Goal: Task Accomplishment & Management: Complete application form

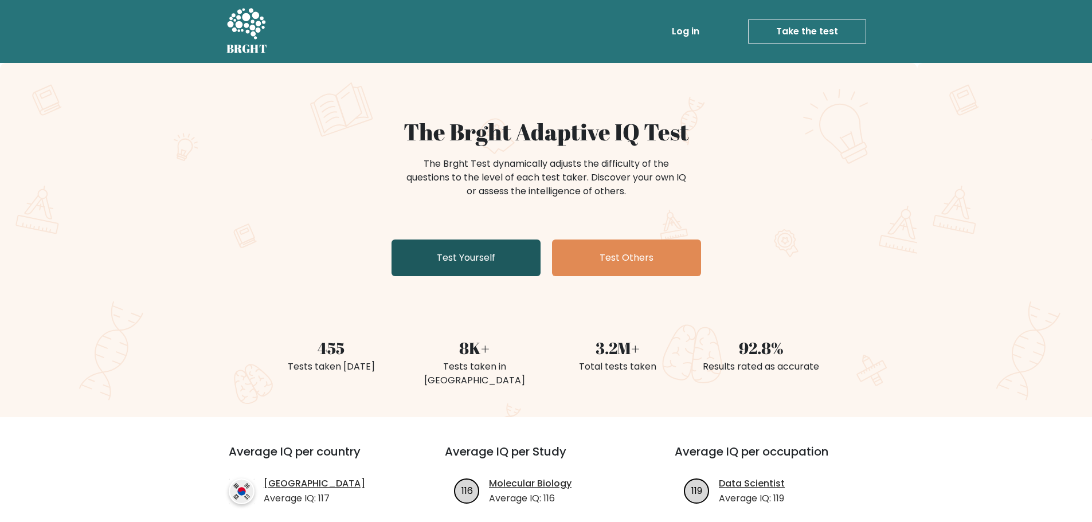
click at [476, 246] on link "Test Yourself" at bounding box center [466, 258] width 149 height 37
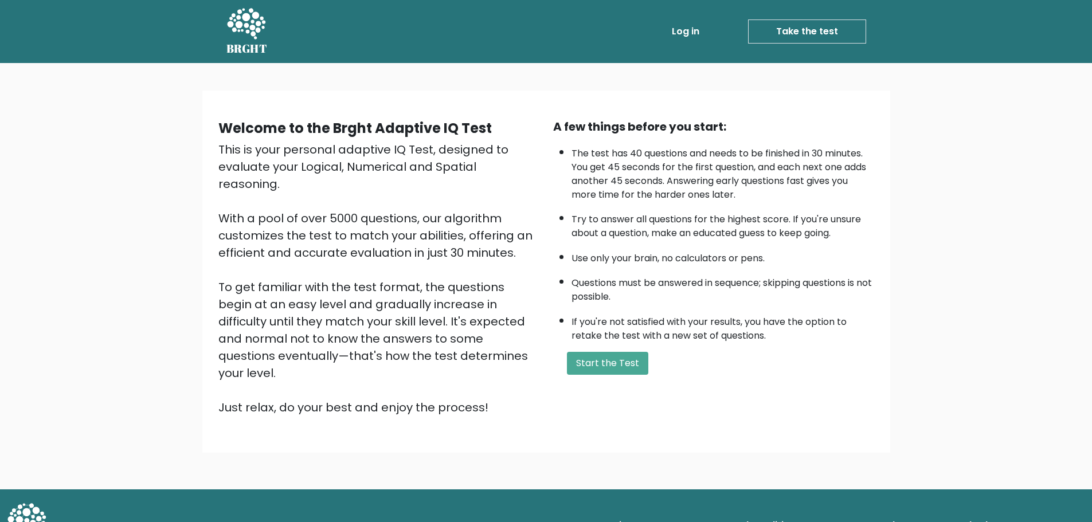
scroll to position [3, 0]
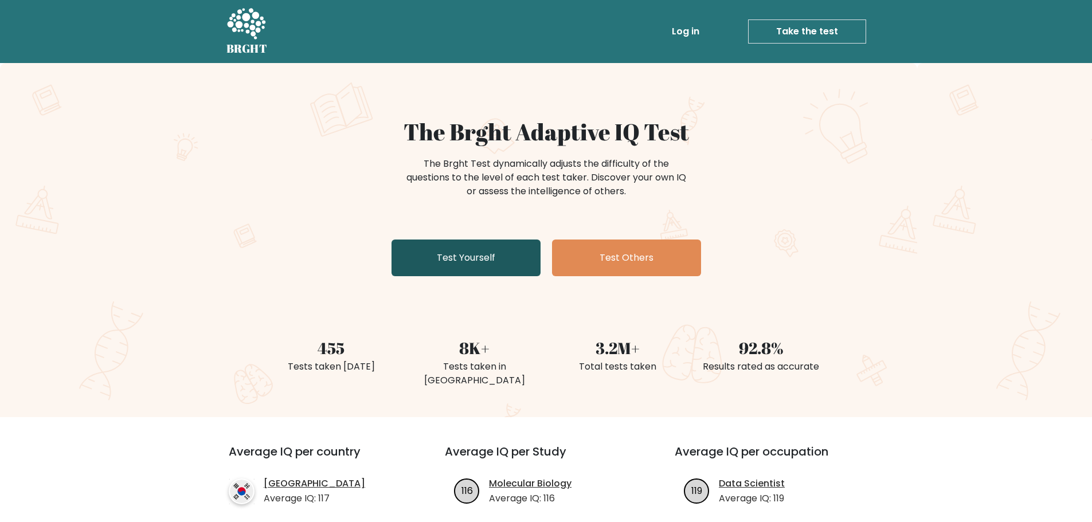
click at [455, 259] on link "Test Yourself" at bounding box center [466, 258] width 149 height 37
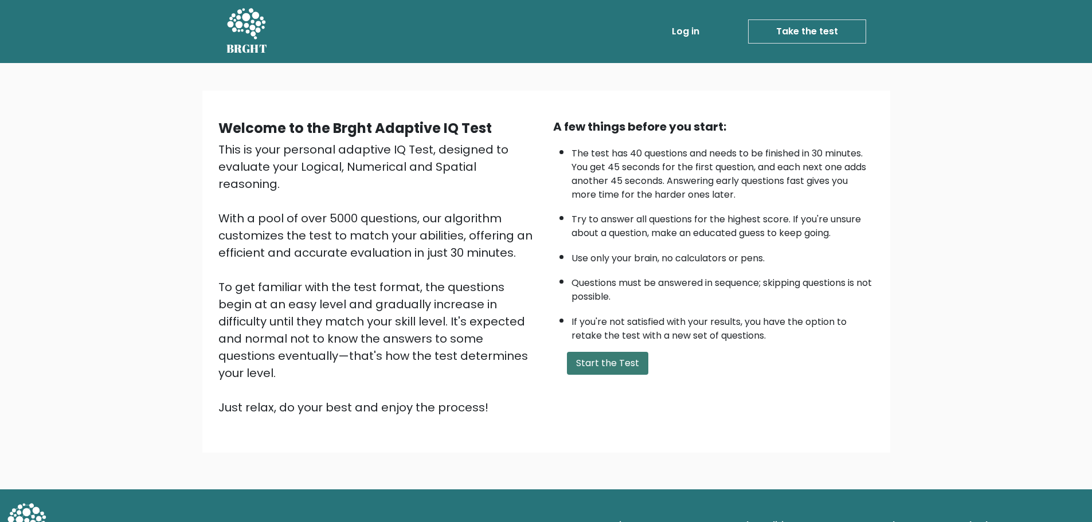
click at [615, 364] on button "Start the Test" at bounding box center [607, 363] width 81 height 23
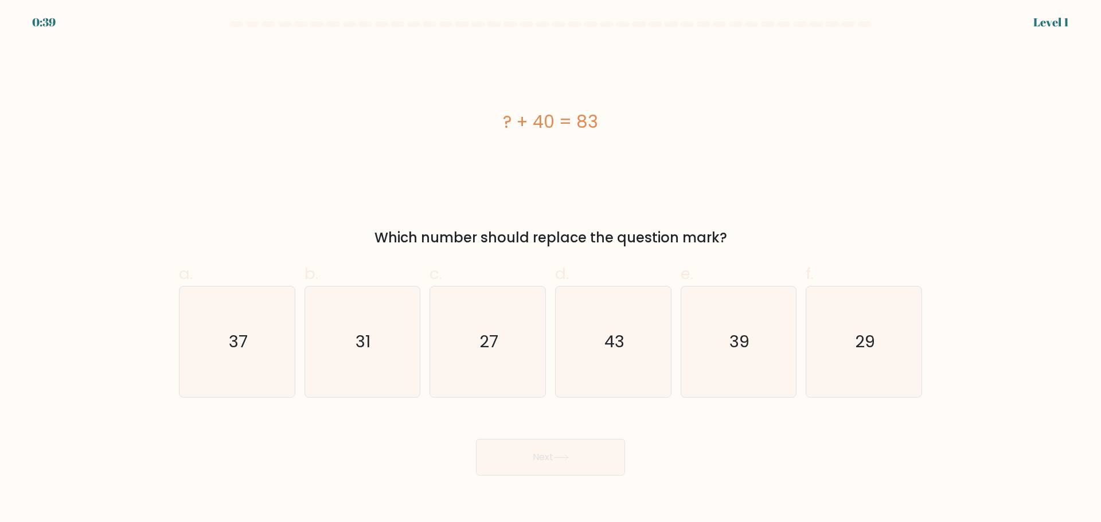
click at [615, 364] on icon "43" at bounding box center [613, 342] width 111 height 111
click at [551, 269] on input "d. 43" at bounding box center [550, 264] width 1 height 7
radio input "true"
click at [567, 457] on icon at bounding box center [560, 458] width 15 height 6
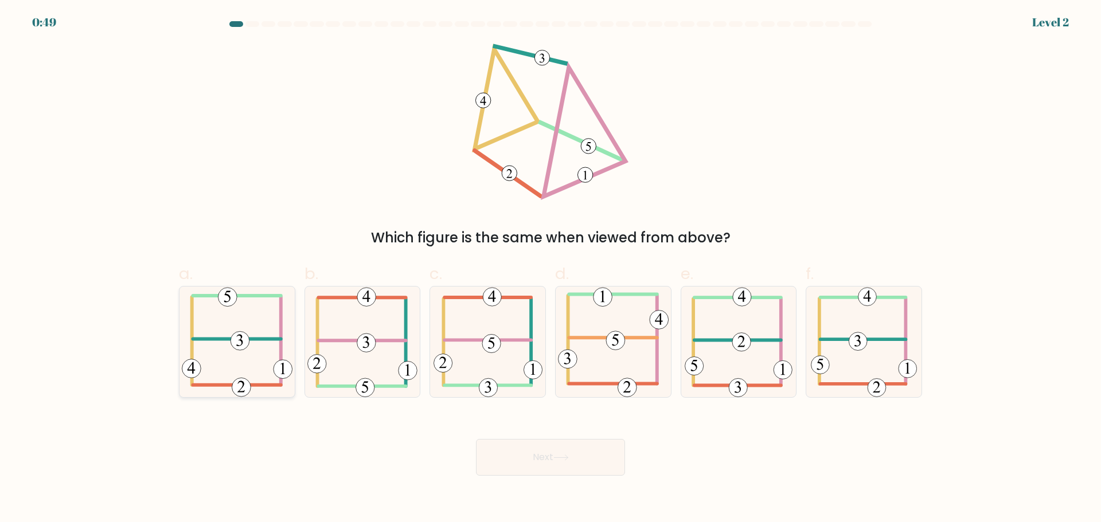
click at [213, 354] on icon at bounding box center [237, 342] width 111 height 111
click at [550, 269] on input "a." at bounding box center [550, 264] width 1 height 7
radio input "true"
click at [526, 461] on button "Next" at bounding box center [550, 457] width 149 height 37
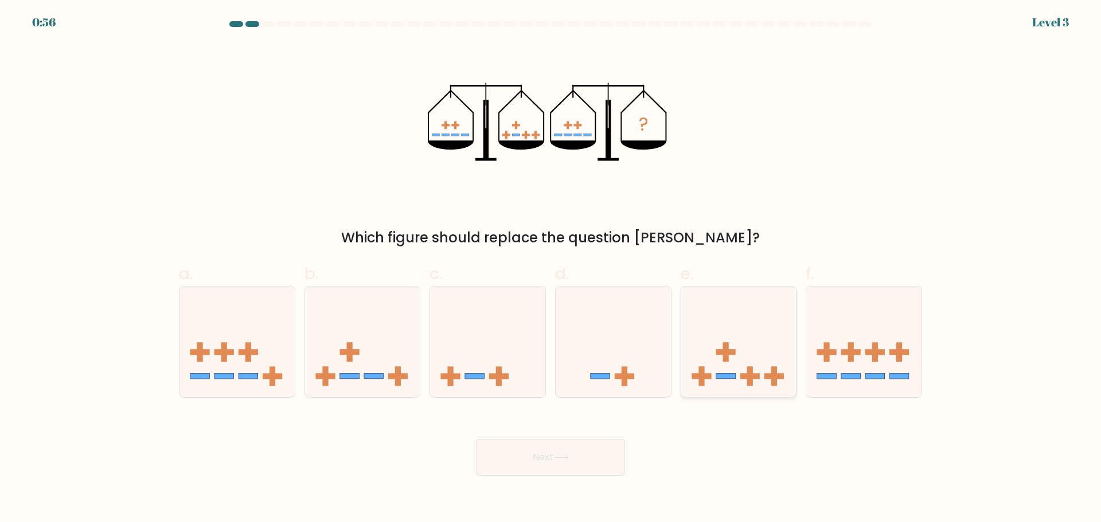
click at [749, 365] on icon at bounding box center [738, 341] width 115 height 95
click at [551, 269] on input "e." at bounding box center [550, 264] width 1 height 7
radio input "true"
click at [507, 448] on button "Next" at bounding box center [550, 457] width 149 height 37
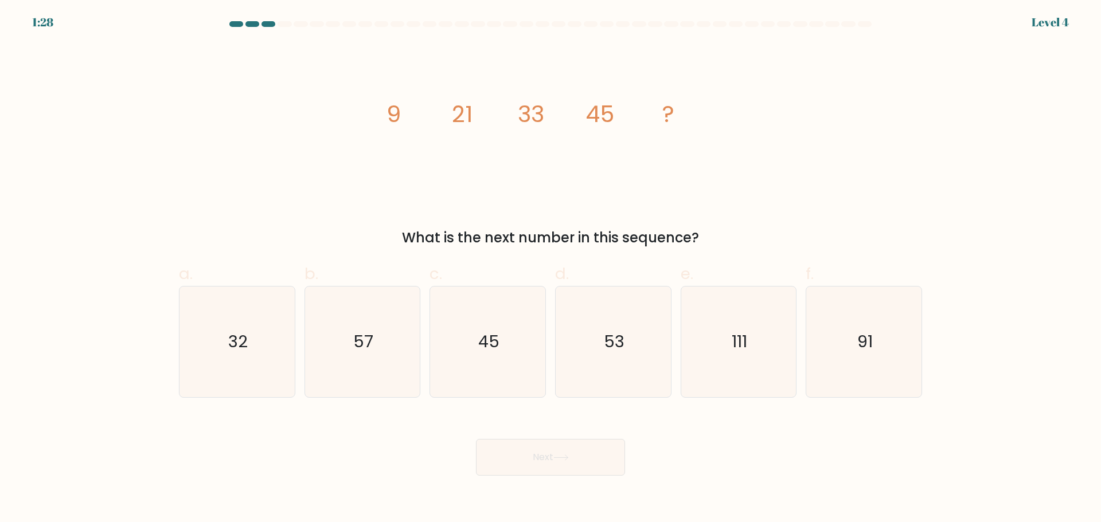
drag, startPoint x: 406, startPoint y: 237, endPoint x: 750, endPoint y: 244, distance: 344.6
click at [750, 244] on div "What is the next number in this sequence?" at bounding box center [550, 238] width 729 height 21
copy div "What is the next number in this sequence?"
click at [330, 331] on icon "57" at bounding box center [362, 342] width 111 height 111
click at [550, 269] on input "b. 57" at bounding box center [550, 264] width 1 height 7
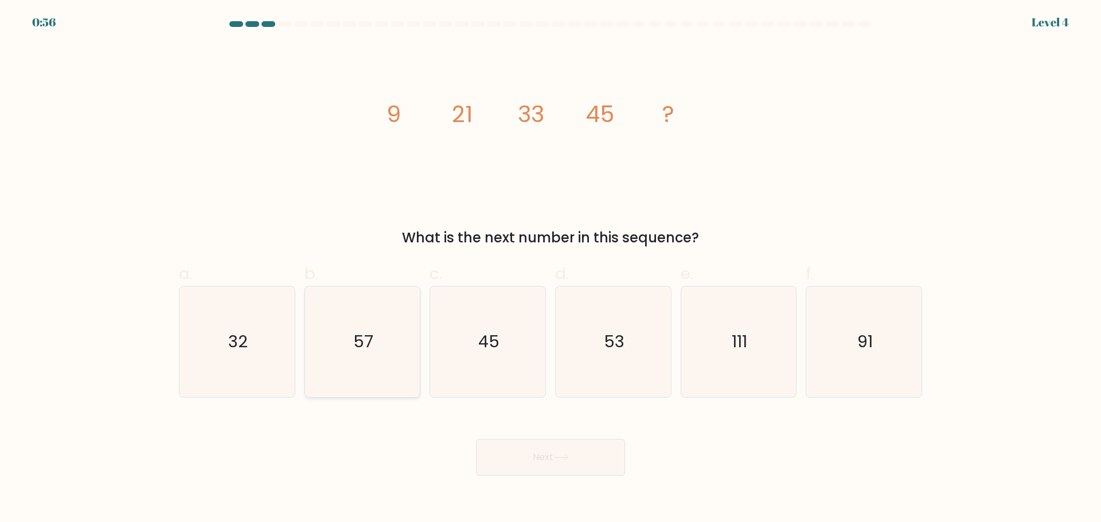
radio input "true"
click at [551, 451] on button "Next" at bounding box center [550, 457] width 149 height 37
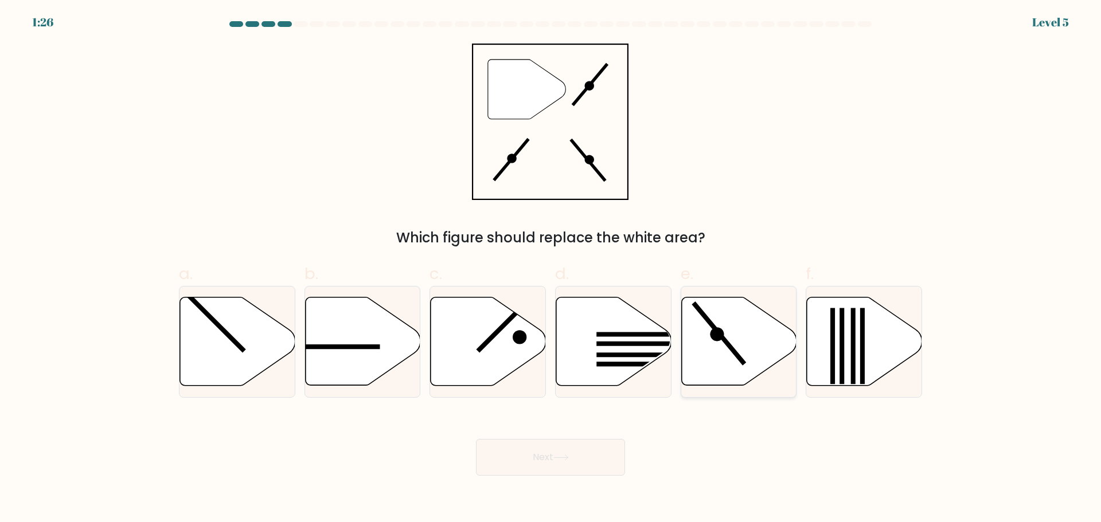
click at [720, 331] on icon at bounding box center [717, 334] width 14 height 14
click at [551, 269] on input "e." at bounding box center [550, 264] width 1 height 7
radio input "true"
click at [594, 464] on button "Next" at bounding box center [550, 457] width 149 height 37
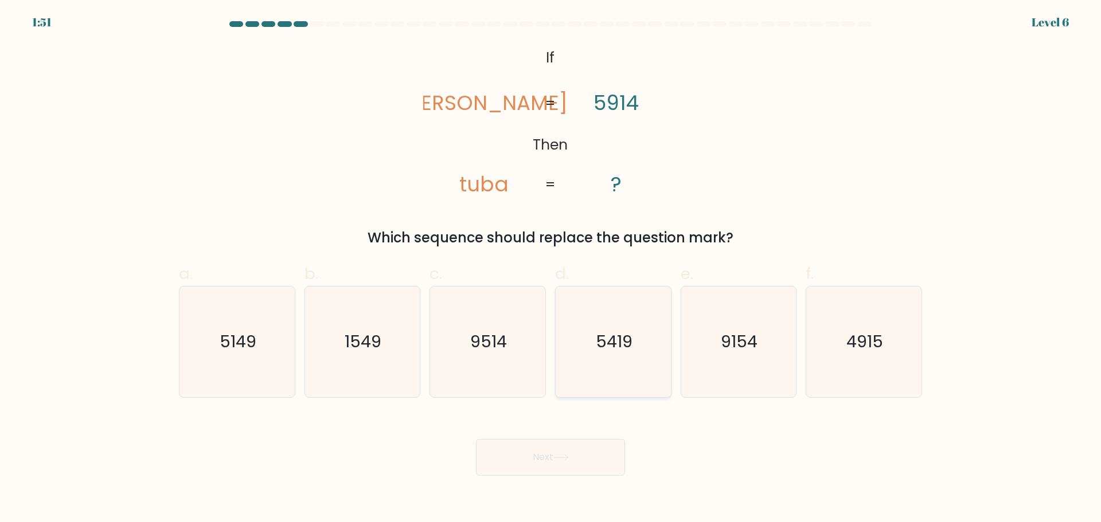
click at [607, 359] on icon "5419" at bounding box center [613, 342] width 111 height 111
click at [551, 269] on input "d. 5419" at bounding box center [550, 264] width 1 height 7
radio input "true"
click at [564, 458] on icon at bounding box center [560, 458] width 15 height 6
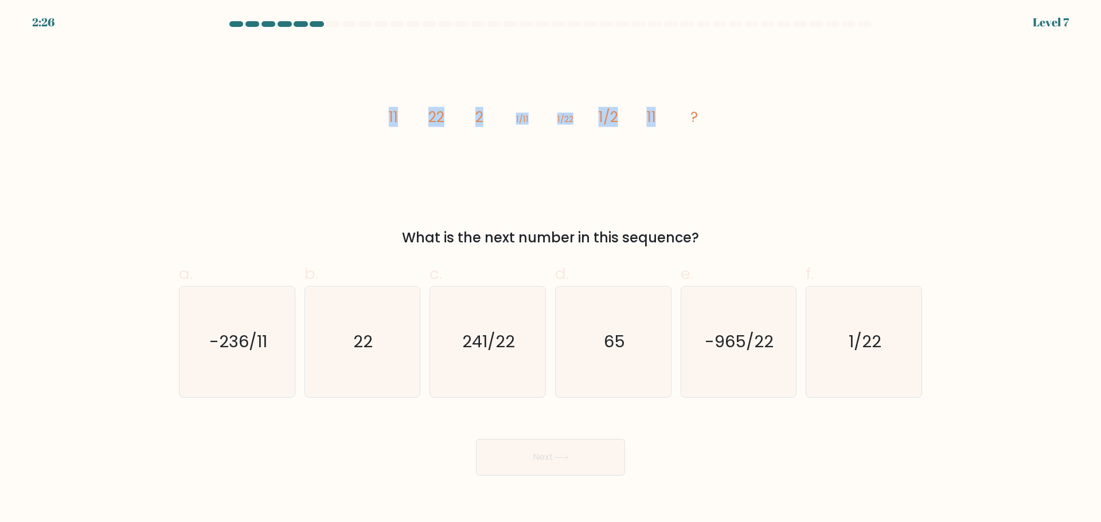
drag, startPoint x: 386, startPoint y: 115, endPoint x: 671, endPoint y: 114, distance: 284.9
click at [671, 114] on icon "image/svg+xml 11 22 2 1/11 1/22 1/2 11 ?" at bounding box center [550, 122] width 344 height 156
copy g "11 22 2 1/11 1/22 1/2 11"
drag, startPoint x: 398, startPoint y: 379, endPoint x: 429, endPoint y: 391, distance: 33.2
click at [398, 379] on icon "22" at bounding box center [362, 342] width 111 height 111
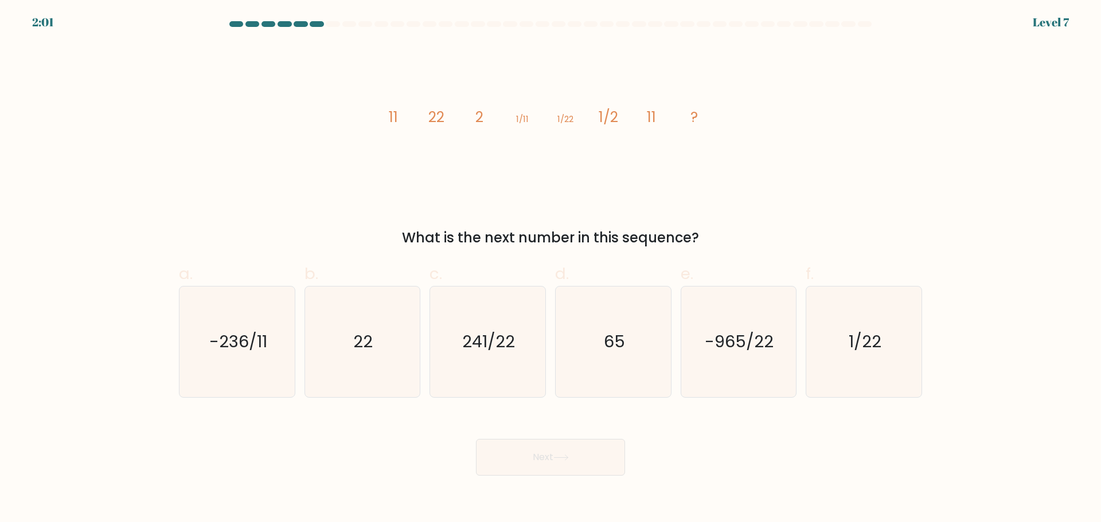
click at [550, 269] on input "b. 22" at bounding box center [550, 264] width 1 height 7
radio input "true"
click at [568, 464] on button "Next" at bounding box center [550, 457] width 149 height 37
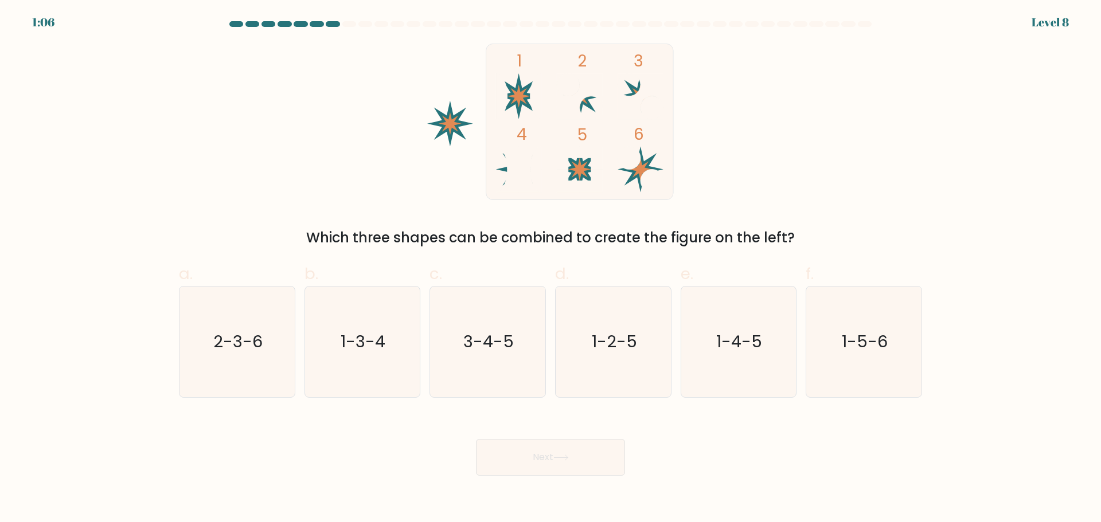
drag, startPoint x: 853, startPoint y: 345, endPoint x: 700, endPoint y: 414, distance: 168.0
click at [852, 346] on text "1-5-6" at bounding box center [865, 341] width 46 height 23
click at [551, 269] on input "f. 1-5-6" at bounding box center [550, 264] width 1 height 7
radio input "true"
click at [562, 465] on button "Next" at bounding box center [550, 457] width 149 height 37
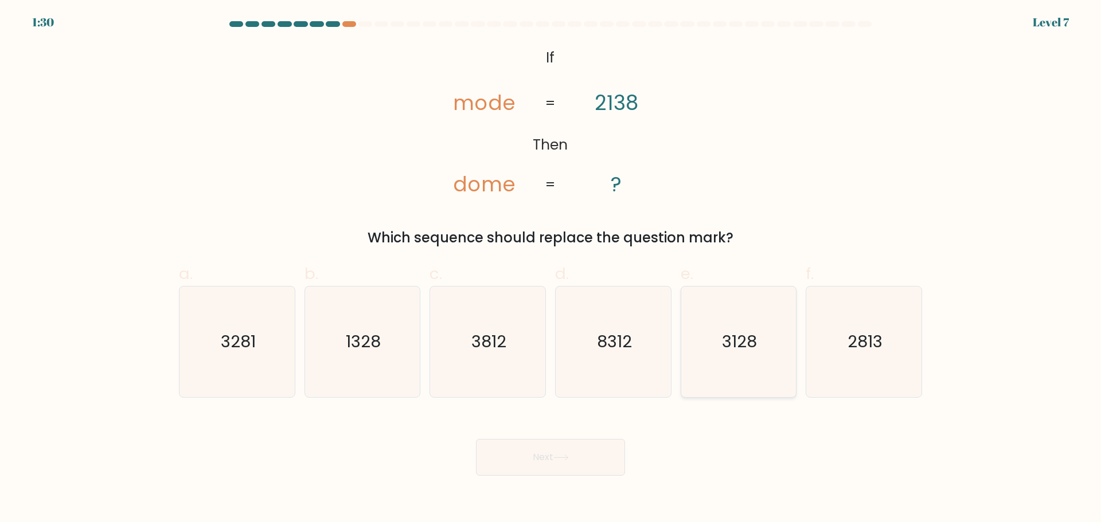
click at [710, 362] on icon "3128" at bounding box center [738, 342] width 111 height 111
click at [551, 269] on input "e. 3128" at bounding box center [550, 264] width 1 height 7
radio input "true"
click at [541, 488] on body "1:30 Level 7 If" at bounding box center [550, 261] width 1101 height 522
click at [541, 457] on button "Next" at bounding box center [550, 457] width 149 height 37
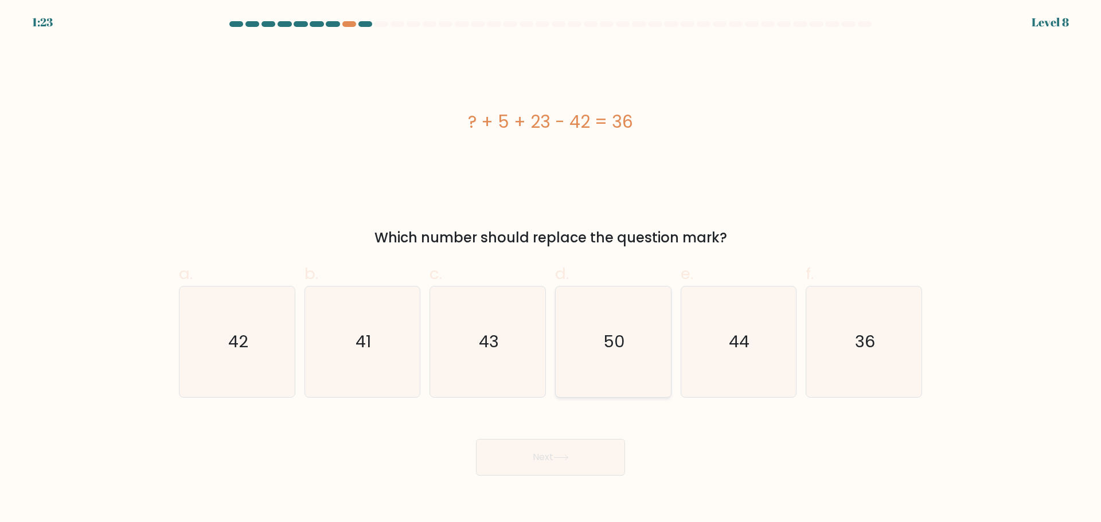
click at [607, 332] on text "50" at bounding box center [614, 341] width 22 height 23
click at [551, 269] on input "d. 50" at bounding box center [550, 264] width 1 height 7
radio input "true"
click at [565, 452] on button "Next" at bounding box center [550, 457] width 149 height 37
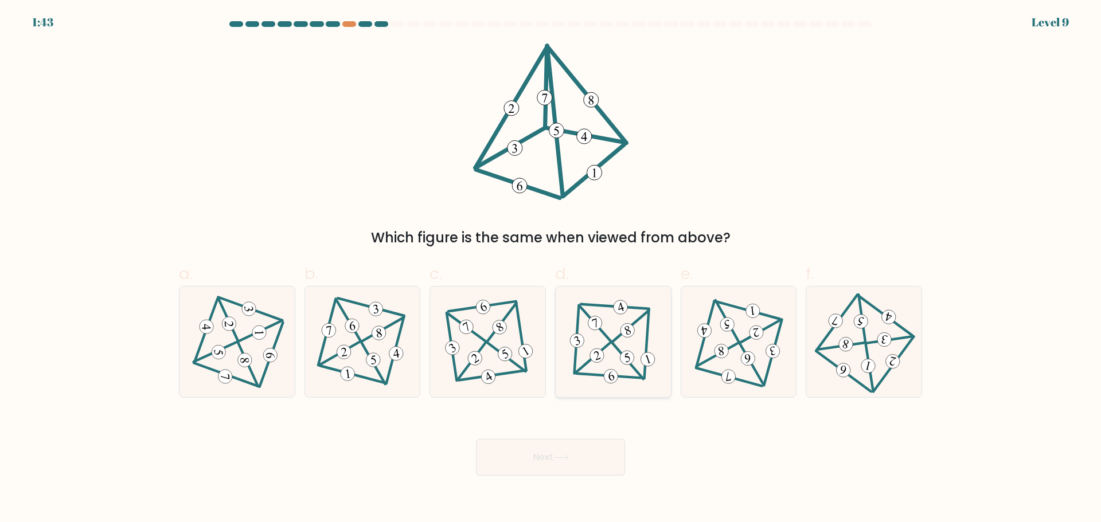
click at [622, 337] on icon at bounding box center [613, 342] width 91 height 88
click at [551, 269] on input "d." at bounding box center [550, 264] width 1 height 7
radio input "true"
click at [585, 459] on button "Next" at bounding box center [550, 457] width 149 height 37
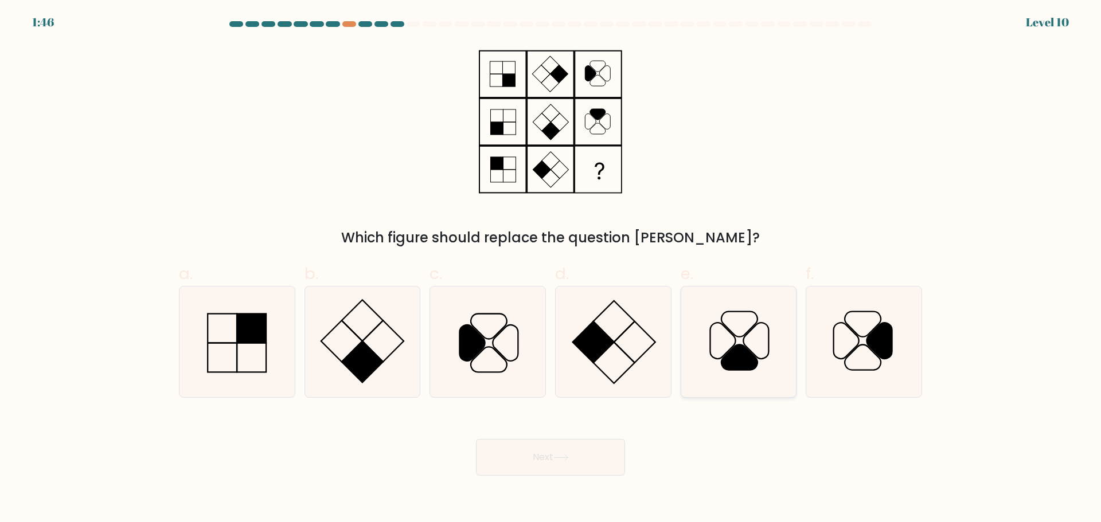
click at [751, 359] on icon at bounding box center [740, 357] width 36 height 25
click at [551, 269] on input "e." at bounding box center [550, 264] width 1 height 7
radio input "true"
click at [570, 463] on button "Next" at bounding box center [550, 457] width 149 height 37
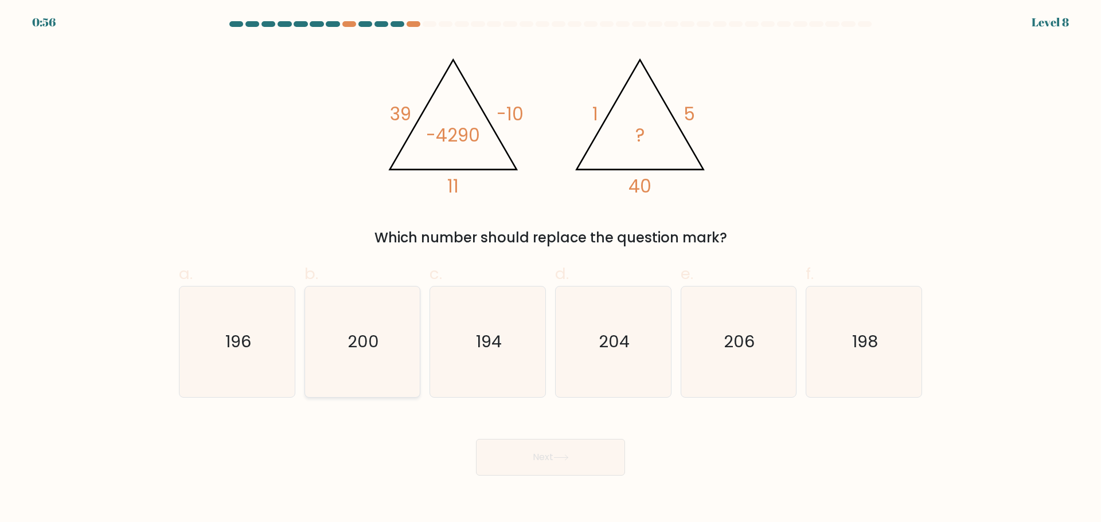
click at [402, 346] on icon "200" at bounding box center [362, 342] width 111 height 111
click at [550, 269] on input "b. 200" at bounding box center [550, 264] width 1 height 7
radio input "true"
click at [570, 474] on button "Next" at bounding box center [550, 457] width 149 height 37
click at [577, 455] on button "Next" at bounding box center [550, 457] width 149 height 37
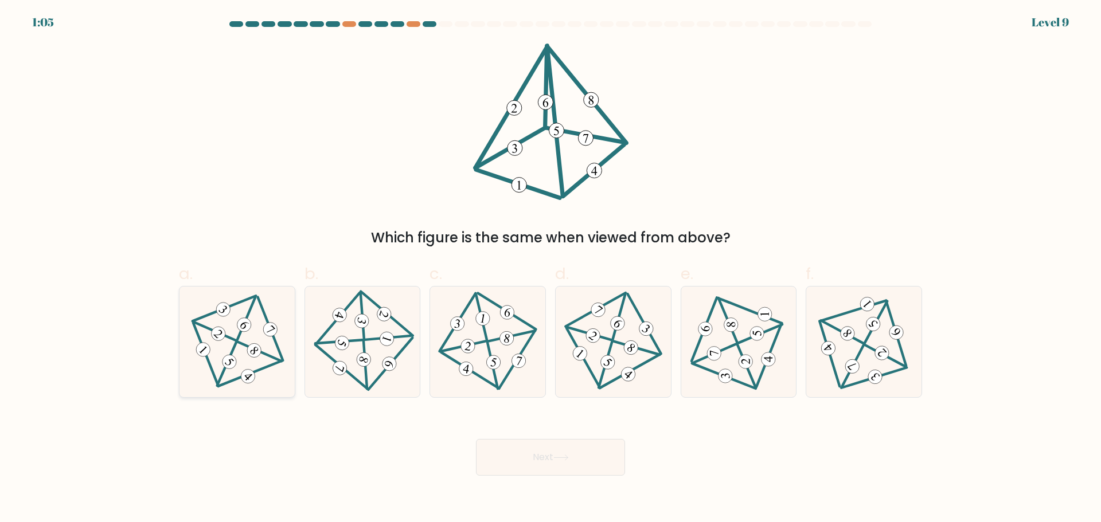
click at [236, 337] on icon at bounding box center [237, 342] width 90 height 88
click at [550, 269] on input "a." at bounding box center [550, 264] width 1 height 7
radio input "true"
click at [582, 461] on button "Next" at bounding box center [550, 457] width 149 height 37
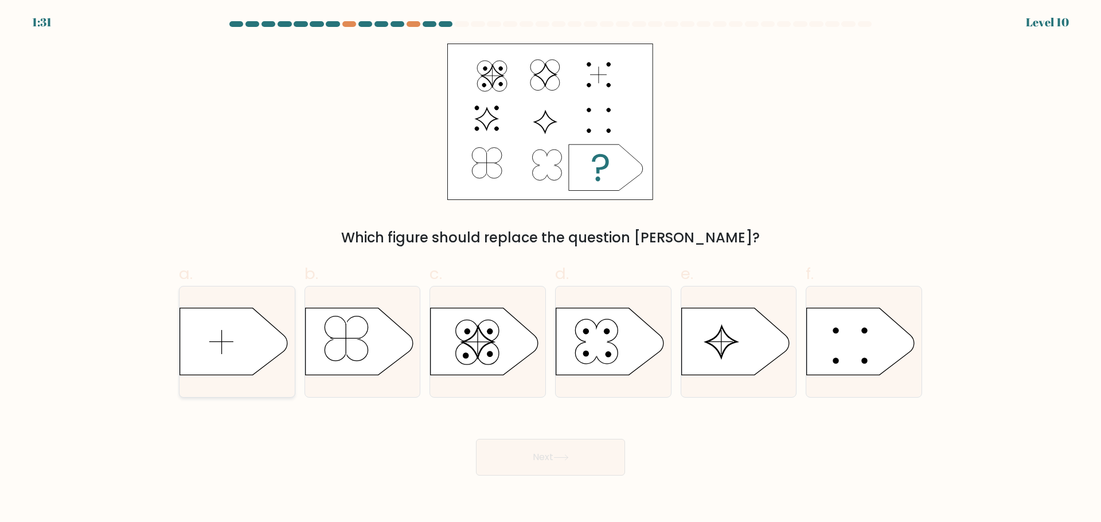
click at [239, 341] on icon at bounding box center [234, 341] width 108 height 67
click at [550, 269] on input "a." at bounding box center [550, 264] width 1 height 7
radio input "true"
click at [547, 447] on button "Next" at bounding box center [550, 457] width 149 height 37
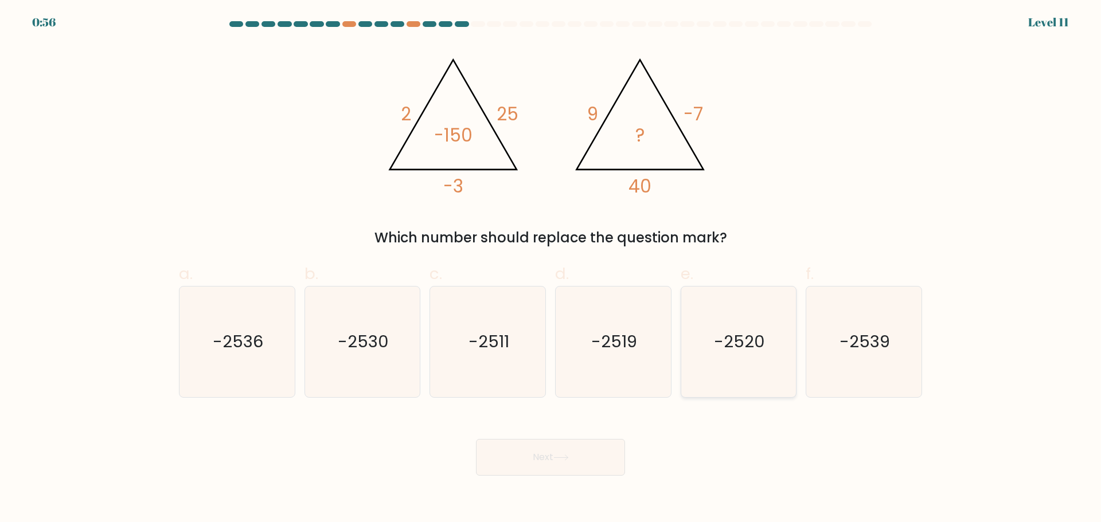
click at [743, 356] on icon "-2520" at bounding box center [738, 342] width 111 height 111
click at [551, 269] on input "e. -2520" at bounding box center [550, 264] width 1 height 7
radio input "true"
click at [522, 468] on button "Next" at bounding box center [550, 457] width 149 height 37
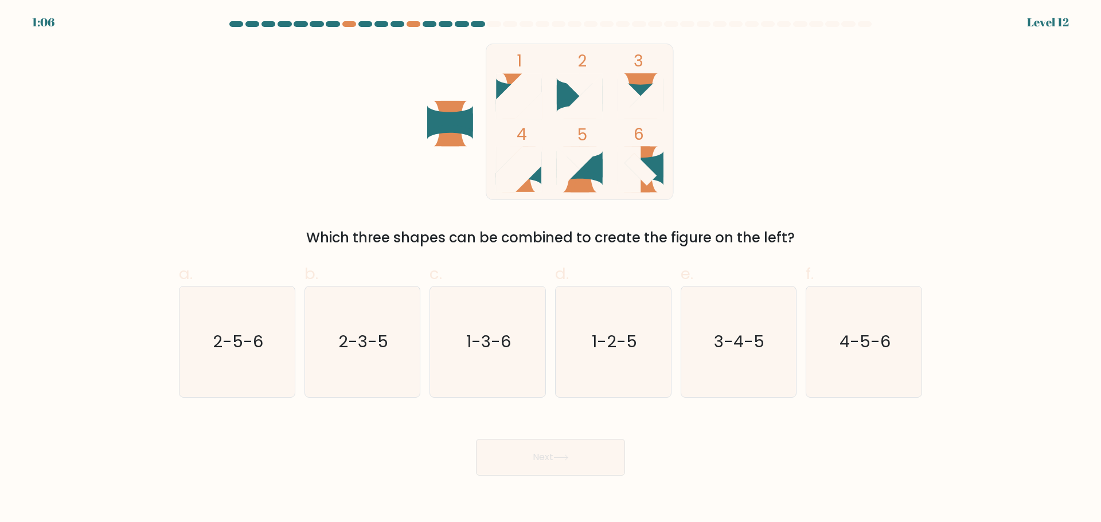
click at [582, 179] on icon at bounding box center [583, 170] width 27 height 46
click at [366, 352] on text "2-3-5" at bounding box center [363, 341] width 50 height 23
click at [550, 269] on input "b. 2-3-5" at bounding box center [550, 264] width 1 height 7
radio input "true"
click at [554, 455] on button "Next" at bounding box center [550, 457] width 149 height 37
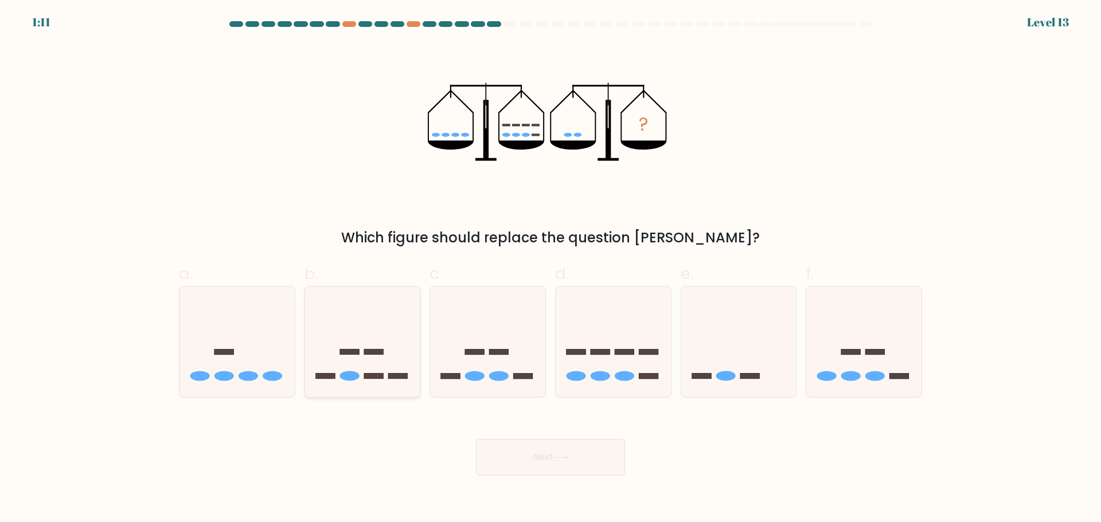
click at [351, 359] on icon at bounding box center [362, 341] width 115 height 95
click at [550, 269] on input "b." at bounding box center [550, 264] width 1 height 7
radio input "true"
click at [556, 457] on icon at bounding box center [560, 458] width 15 height 6
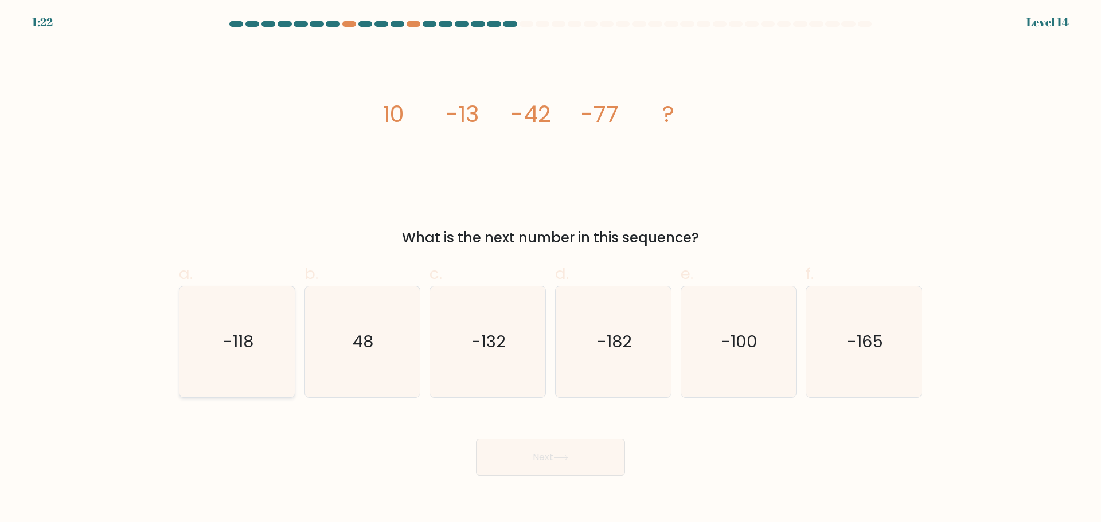
click at [245, 362] on icon "-118" at bounding box center [237, 342] width 111 height 111
click at [550, 269] on input "a. -118" at bounding box center [550, 264] width 1 height 7
radio input "true"
click at [565, 459] on icon at bounding box center [560, 458] width 15 height 6
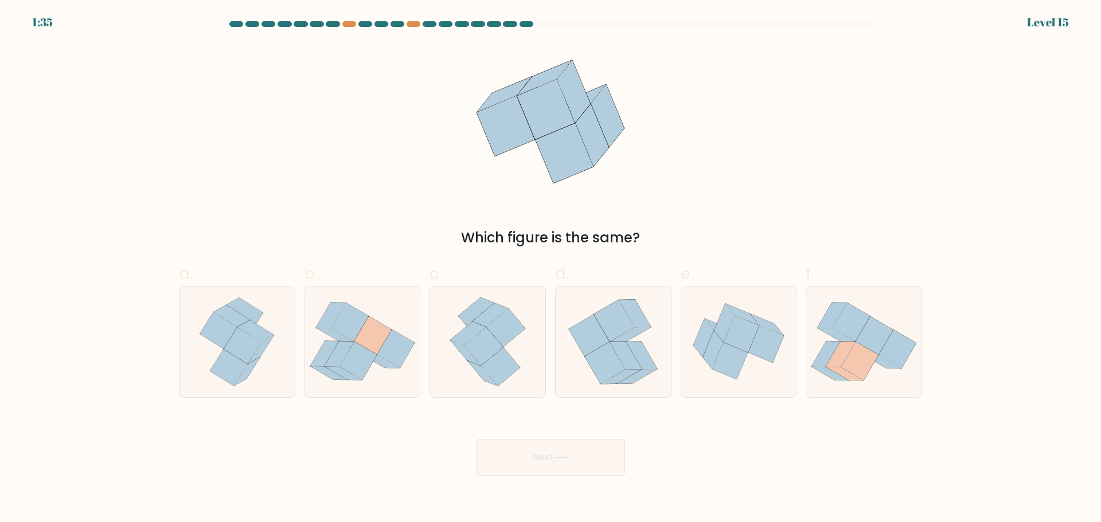
click at [173, 298] on div "a. b. c." at bounding box center [550, 325] width 757 height 144
click at [232, 331] on icon at bounding box center [218, 330] width 37 height 36
click at [550, 269] on input "a." at bounding box center [550, 264] width 1 height 7
radio input "true"
click at [534, 461] on button "Next" at bounding box center [550, 457] width 149 height 37
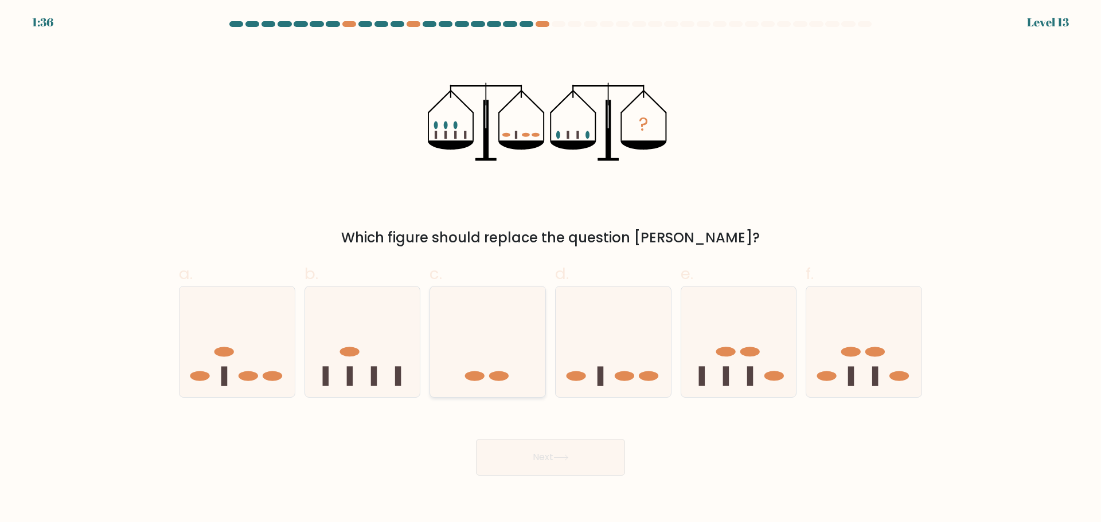
click at [465, 359] on icon at bounding box center [487, 341] width 115 height 95
click at [550, 269] on input "c." at bounding box center [550, 264] width 1 height 7
radio input "true"
click at [552, 465] on button "Next" at bounding box center [550, 457] width 149 height 37
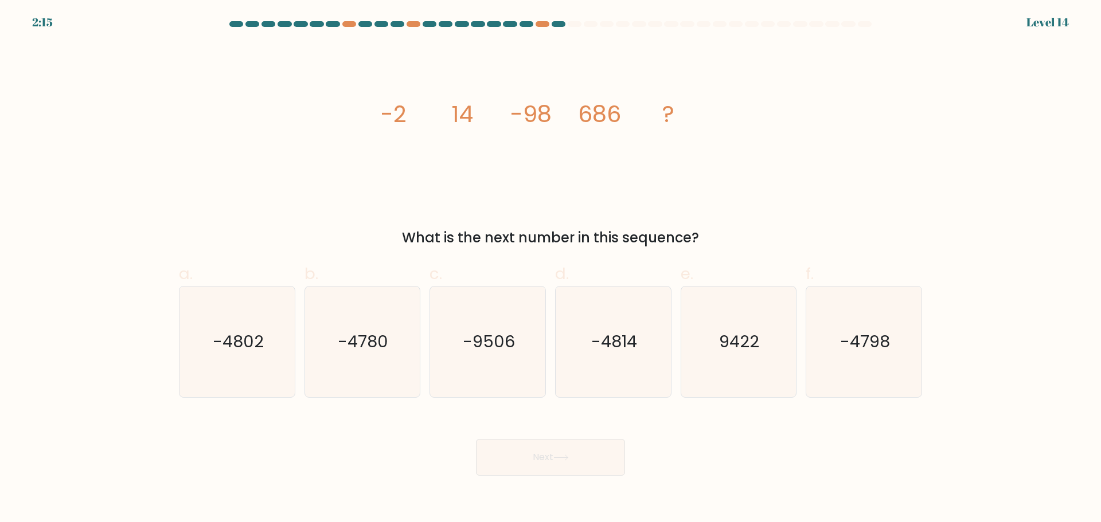
click at [381, 119] on tspan "-2" at bounding box center [394, 114] width 26 height 32
drag, startPoint x: 598, startPoint y: 120, endPoint x: 615, endPoint y: 116, distance: 16.4
click at [615, 116] on tspan "686" at bounding box center [599, 114] width 43 height 32
drag, startPoint x: 382, startPoint y: 111, endPoint x: 625, endPoint y: 111, distance: 243.6
click at [625, 111] on icon "image/svg+xml -2 14 -98 686 ?" at bounding box center [550, 122] width 344 height 156
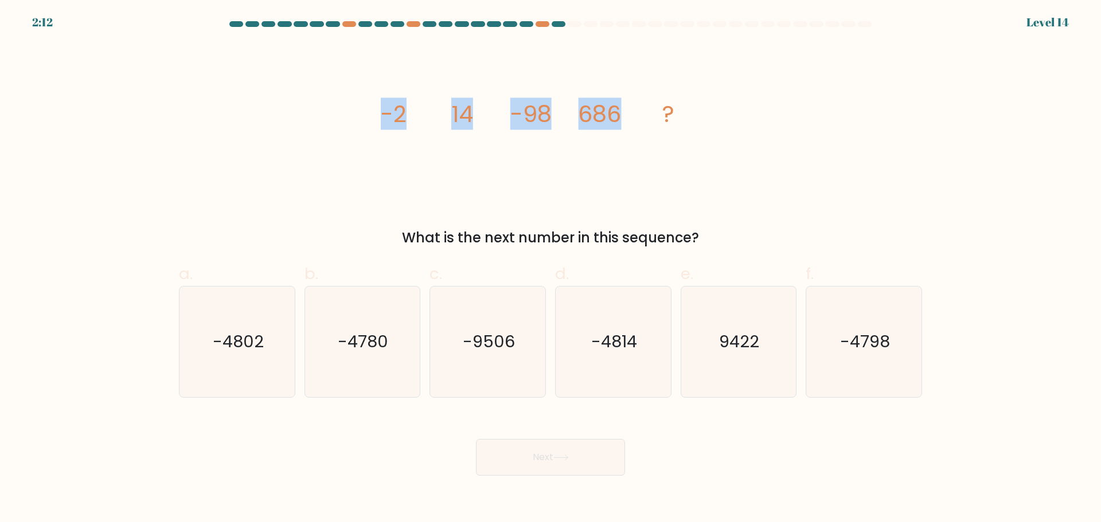
copy g "-2 14 -98 686"
click at [287, 363] on icon "-4802" at bounding box center [237, 342] width 111 height 111
click at [550, 269] on input "a. -4802" at bounding box center [550, 264] width 1 height 7
radio input "true"
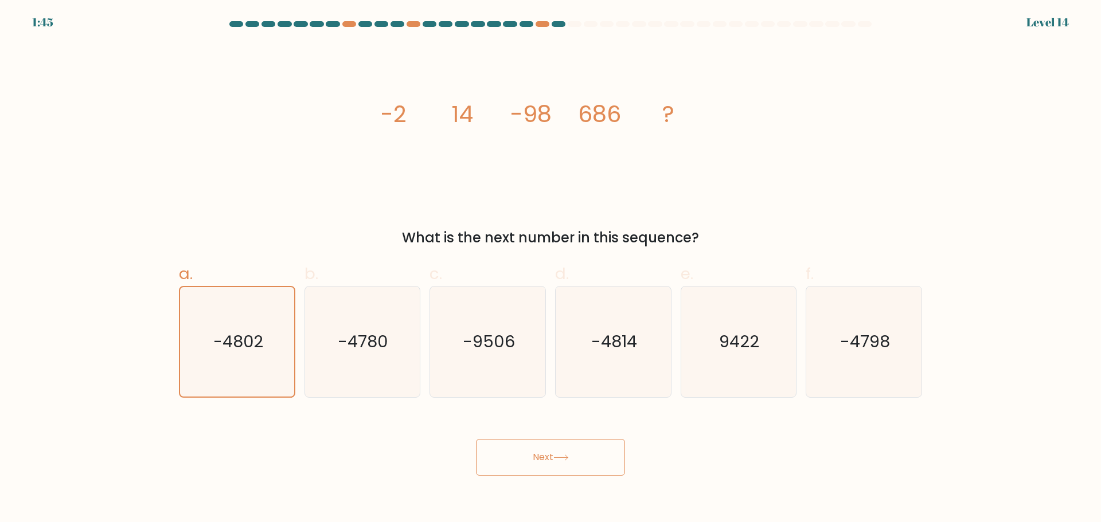
drag, startPoint x: 614, startPoint y: 487, endPoint x: 610, endPoint y: 480, distance: 7.2
click at [612, 482] on body "1:45 Level 14" at bounding box center [550, 261] width 1101 height 522
click at [581, 453] on button "Next" at bounding box center [550, 457] width 149 height 37
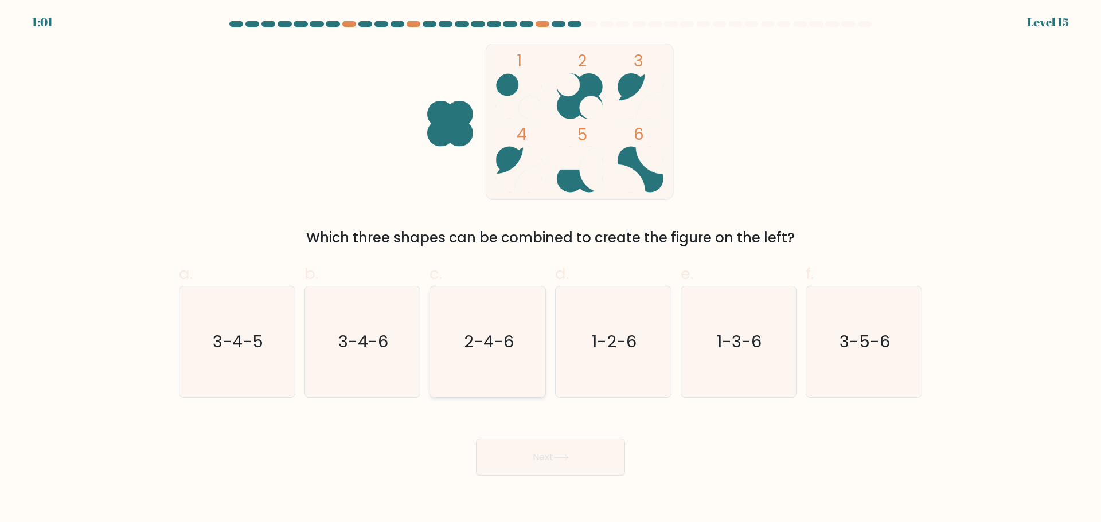
click at [501, 360] on icon "2-4-6" at bounding box center [487, 342] width 111 height 111
click at [550, 269] on input "c. 2-4-6" at bounding box center [550, 264] width 1 height 7
radio input "true"
click at [550, 451] on button "Next" at bounding box center [550, 457] width 149 height 37
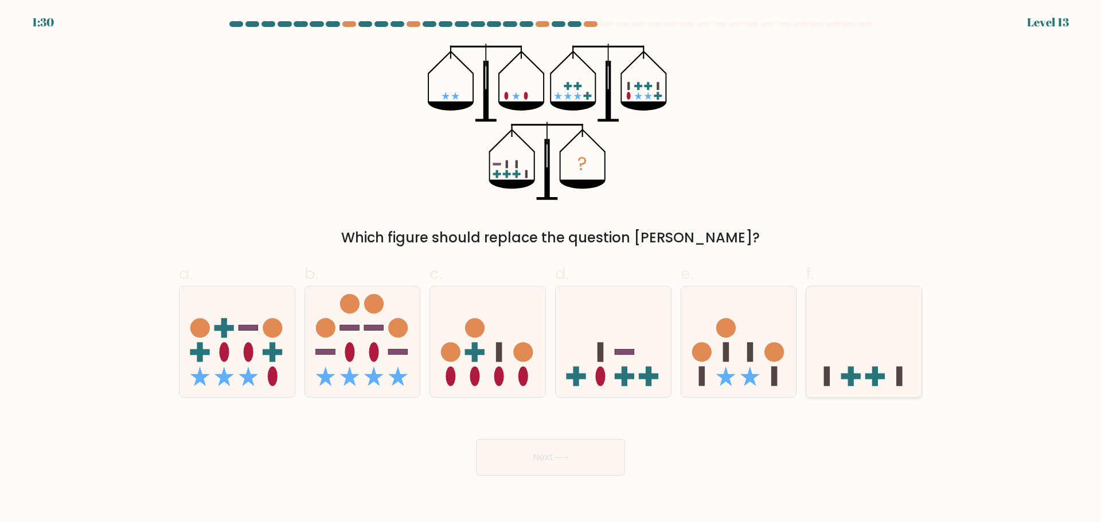
click at [847, 367] on icon at bounding box center [863, 341] width 115 height 95
click at [551, 269] on input "f." at bounding box center [550, 264] width 1 height 7
radio input "true"
click at [570, 443] on button "Next" at bounding box center [550, 457] width 149 height 37
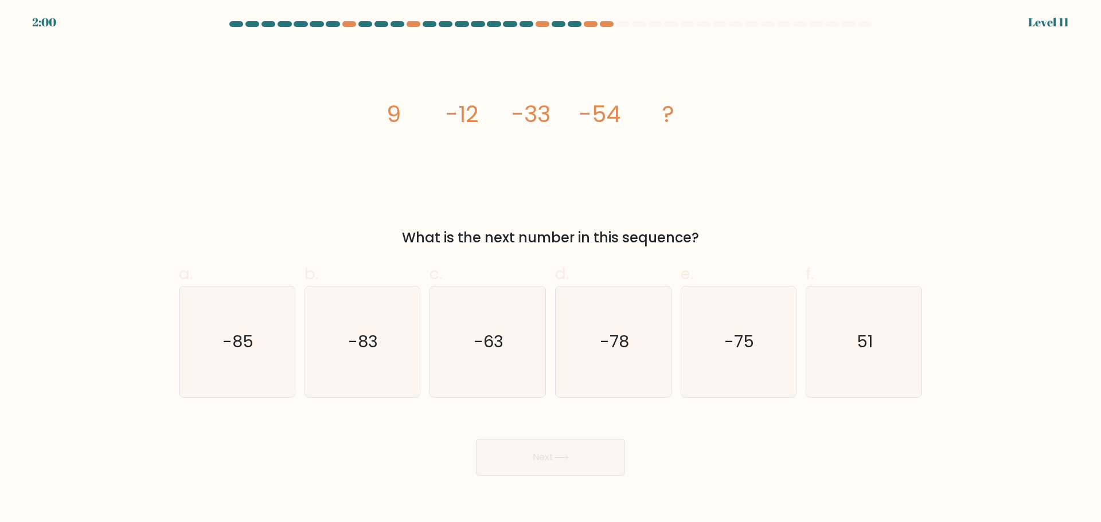
drag, startPoint x: 389, startPoint y: 112, endPoint x: 434, endPoint y: 116, distance: 45.5
click at [404, 112] on icon "image/svg+xml 9 -12 -33 -54 ?" at bounding box center [550, 122] width 344 height 156
drag, startPoint x: 581, startPoint y: 119, endPoint x: 676, endPoint y: 106, distance: 96.0
click at [676, 106] on icon "image/svg+xml 9 -12 -33 -54 ?" at bounding box center [550, 122] width 344 height 156
click at [496, 114] on icon "image/svg+xml 9 -12 -33 -54 ?" at bounding box center [550, 122] width 344 height 156
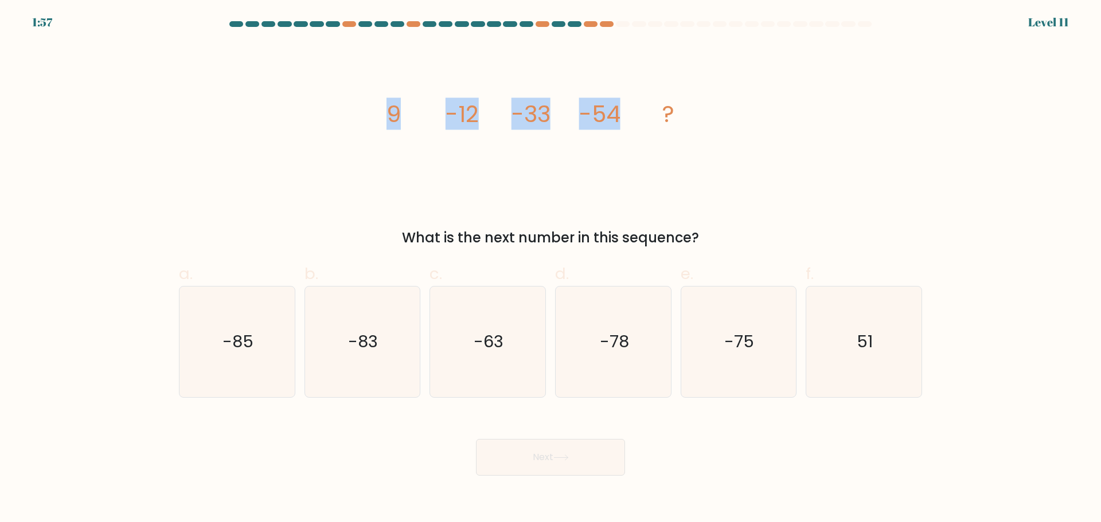
drag, startPoint x: 389, startPoint y: 111, endPoint x: 624, endPoint y: 114, distance: 235.0
click at [624, 114] on icon "image/svg+xml 9 -12 -33 -54 ?" at bounding box center [550, 122] width 344 height 156
copy g "9 -12 -33 -54"
click at [703, 376] on icon "-75" at bounding box center [738, 342] width 111 height 111
click at [551, 269] on input "e. -75" at bounding box center [550, 264] width 1 height 7
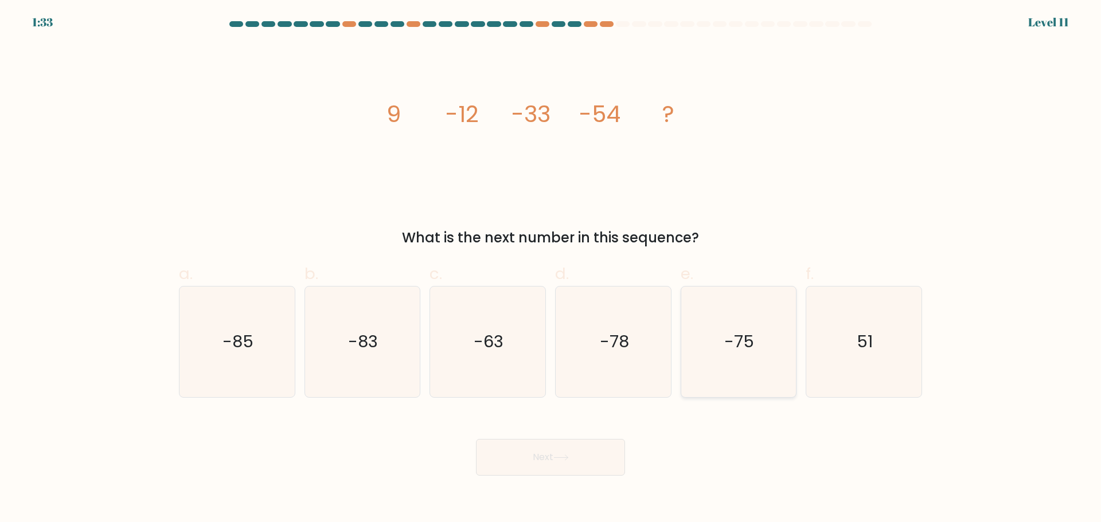
radio input "true"
click at [510, 460] on button "Next" at bounding box center [550, 457] width 149 height 37
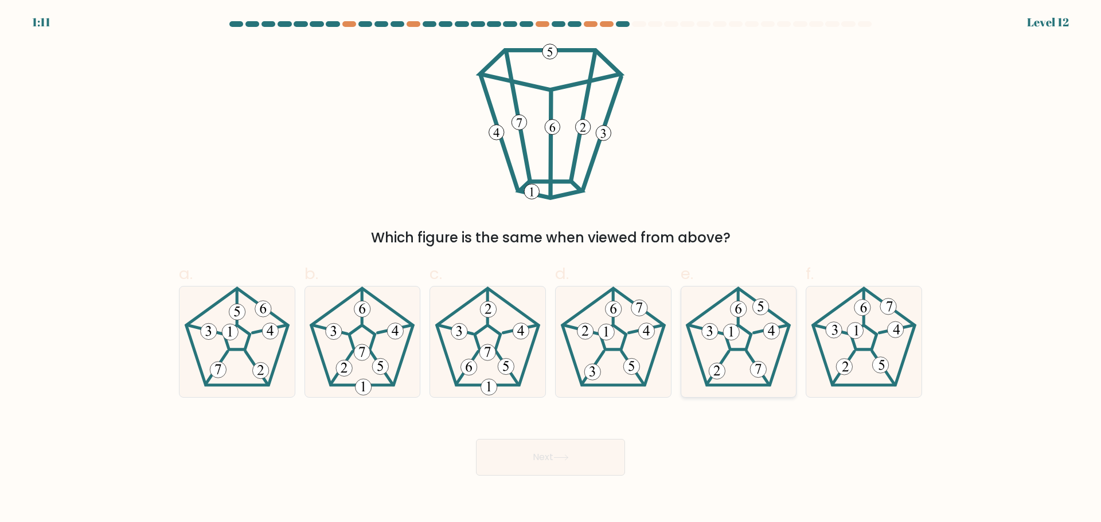
click at [752, 342] on icon at bounding box center [738, 342] width 111 height 111
click at [551, 269] on input "e." at bounding box center [550, 264] width 1 height 7
radio input "true"
click at [566, 457] on icon at bounding box center [561, 457] width 14 height 5
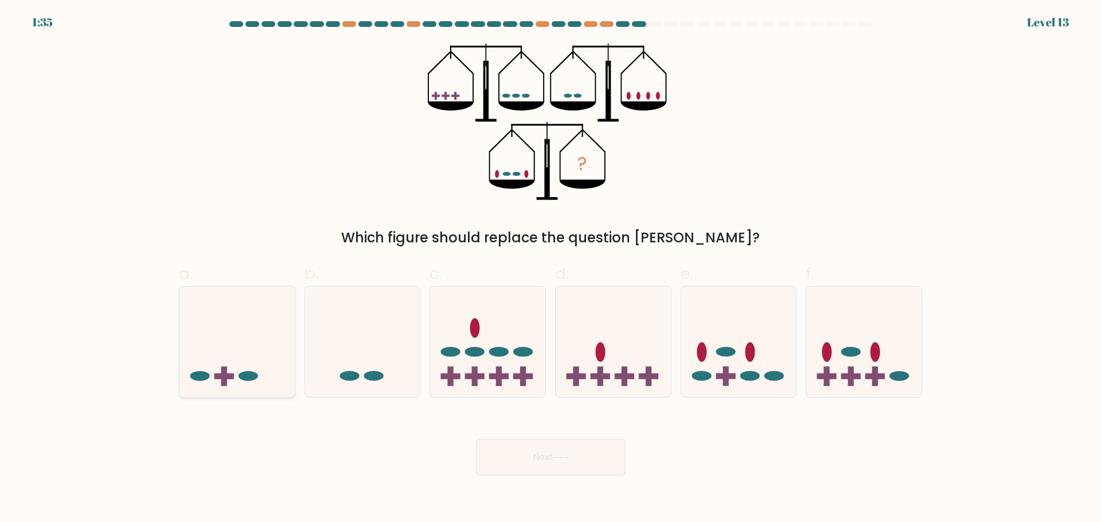
click at [228, 385] on icon at bounding box center [236, 341] width 115 height 95
click at [550, 269] on input "a." at bounding box center [550, 264] width 1 height 7
radio input "true"
click at [582, 452] on button "Next" at bounding box center [550, 457] width 149 height 37
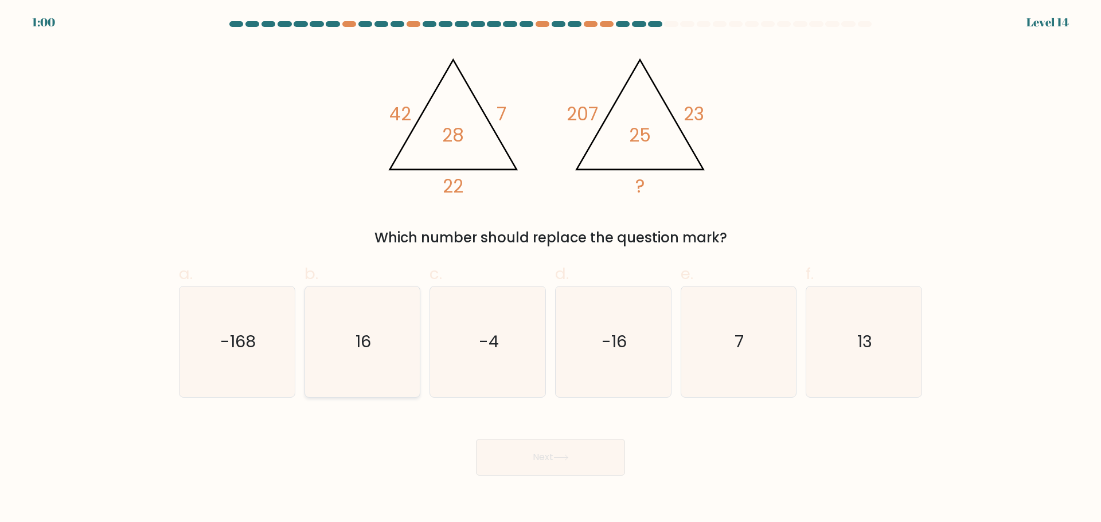
click at [385, 369] on icon "16" at bounding box center [362, 342] width 111 height 111
click at [550, 269] on input "b. 16" at bounding box center [550, 264] width 1 height 7
radio input "true"
click at [556, 459] on icon at bounding box center [560, 458] width 15 height 6
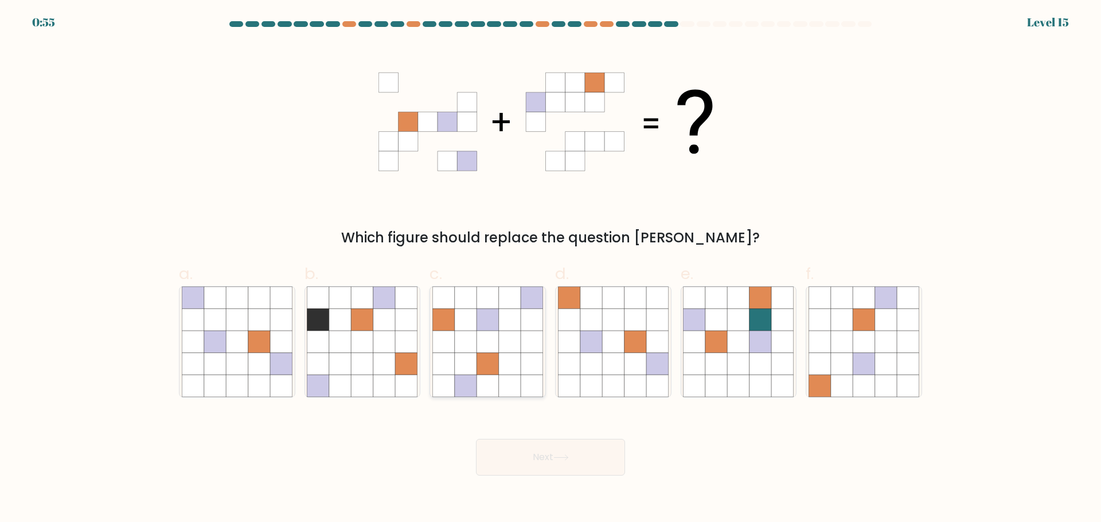
click at [508, 339] on icon at bounding box center [510, 342] width 22 height 22
click at [550, 269] on input "c." at bounding box center [550, 264] width 1 height 7
radio input "true"
click at [549, 458] on button "Next" at bounding box center [550, 457] width 149 height 37
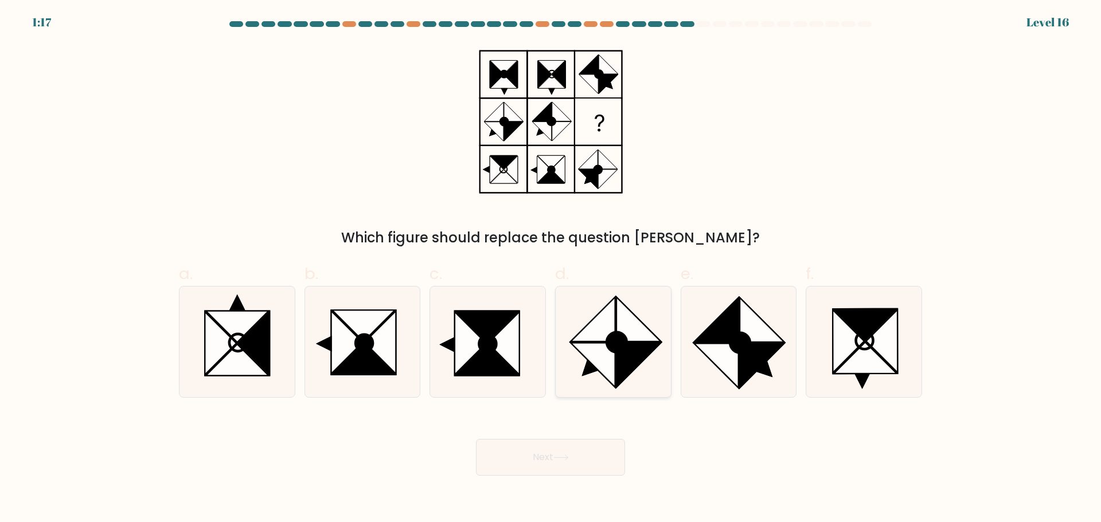
click at [611, 370] on icon at bounding box center [592, 365] width 44 height 44
click at [551, 269] on input "d." at bounding box center [550, 264] width 1 height 7
radio input "true"
click at [584, 457] on button "Next" at bounding box center [550, 457] width 149 height 37
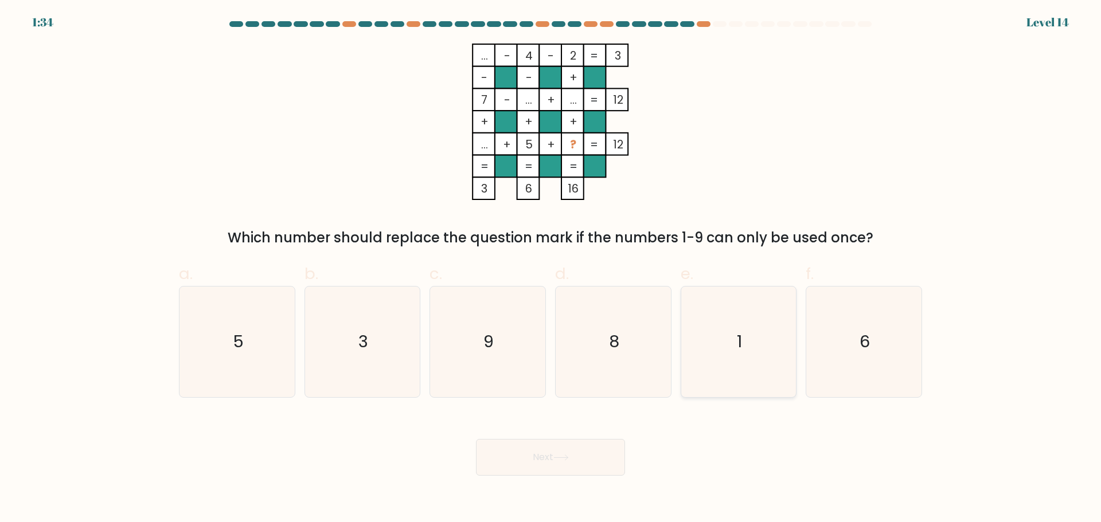
click at [722, 369] on icon "1" at bounding box center [738, 342] width 111 height 111
click at [551, 269] on input "e. 1" at bounding box center [550, 264] width 1 height 7
radio input "true"
click at [546, 459] on button "Next" at bounding box center [550, 457] width 149 height 37
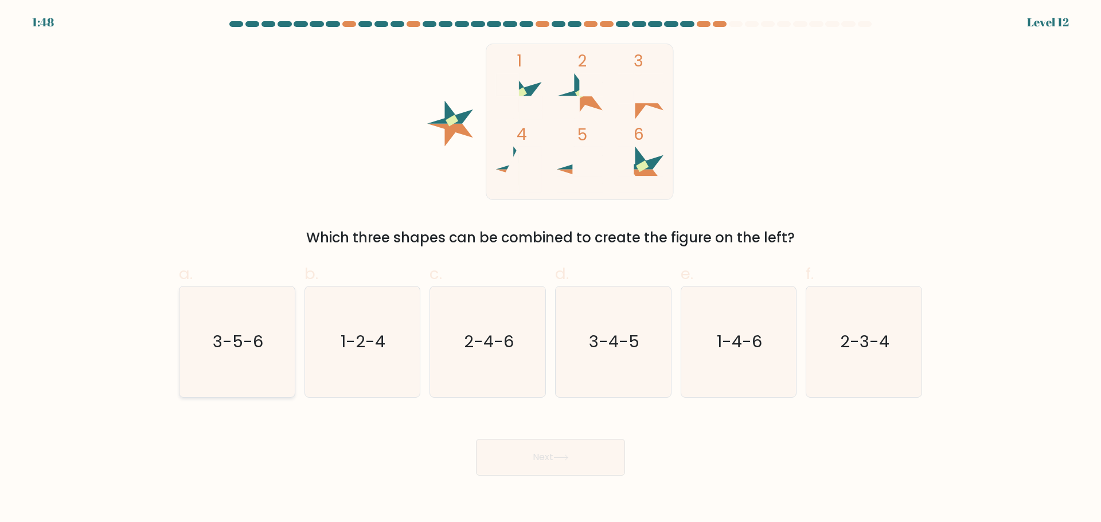
click at [280, 375] on icon "3-5-6" at bounding box center [237, 342] width 111 height 111
click at [550, 269] on input "a. 3-5-6" at bounding box center [550, 264] width 1 height 7
radio input "true"
click at [539, 464] on button "Next" at bounding box center [550, 457] width 149 height 37
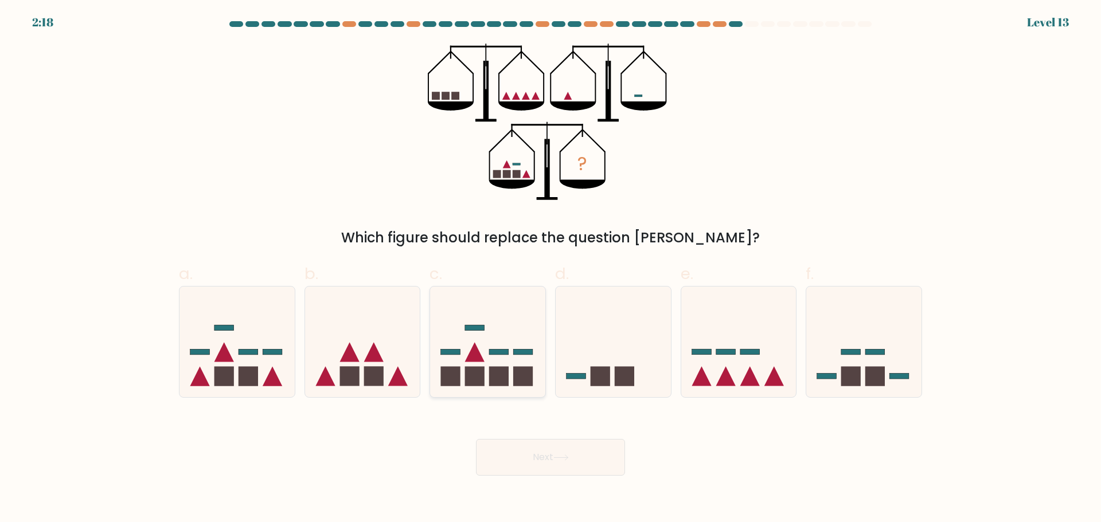
click at [514, 383] on rect at bounding box center [523, 376] width 19 height 19
click at [550, 269] on input "c." at bounding box center [550, 264] width 1 height 7
radio input "true"
click at [554, 448] on button "Next" at bounding box center [550, 457] width 149 height 37
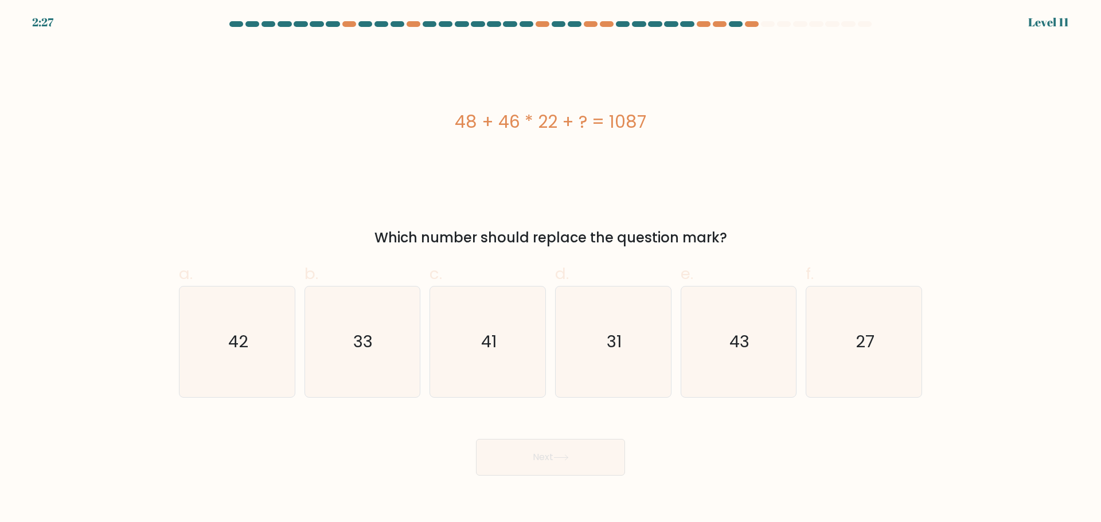
drag, startPoint x: 459, startPoint y: 126, endPoint x: 645, endPoint y: 125, distance: 186.3
click at [645, 125] on div "48 + 46 * 22 + ? = 1087" at bounding box center [550, 122] width 743 height 26
copy div "48 + 46 * 22 + ? = 1087"
drag, startPoint x: 287, startPoint y: 464, endPoint x: 303, endPoint y: 459, distance: 16.1
click at [287, 464] on div "Next" at bounding box center [550, 444] width 757 height 64
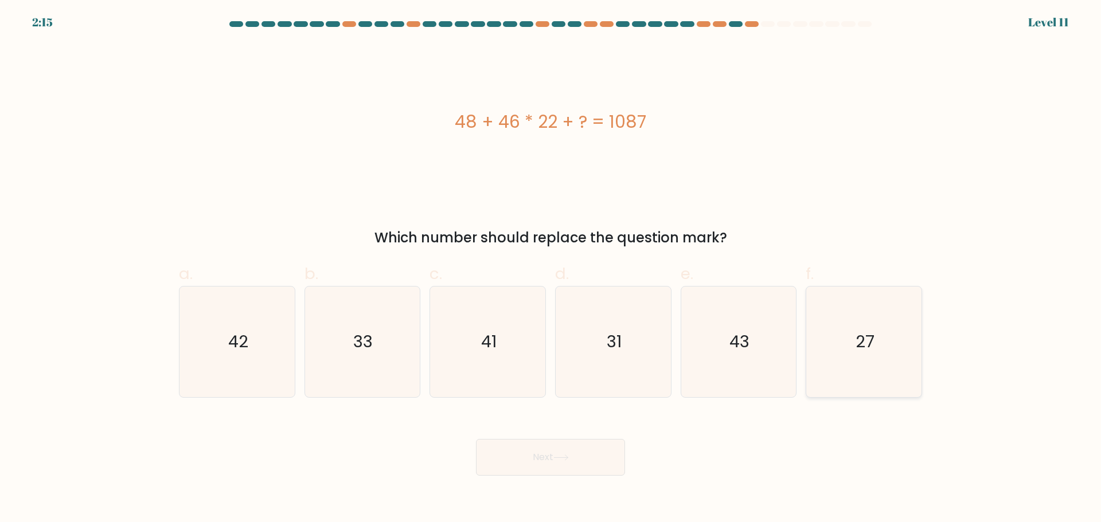
click at [846, 360] on icon "27" at bounding box center [863, 342] width 111 height 111
click at [551, 269] on input "f. 27" at bounding box center [550, 264] width 1 height 7
radio input "true"
click at [572, 469] on button "Next" at bounding box center [550, 457] width 149 height 37
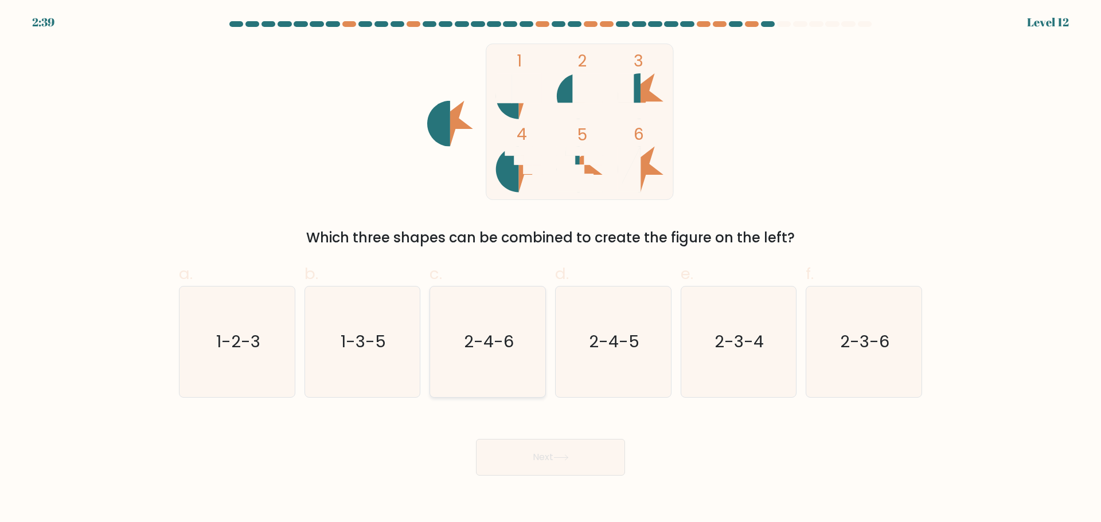
click at [505, 348] on text "2-4-6" at bounding box center [489, 341] width 50 height 23
click at [550, 269] on input "c. 2-4-6" at bounding box center [550, 264] width 1 height 7
radio input "true"
click at [546, 467] on button "Next" at bounding box center [550, 457] width 149 height 37
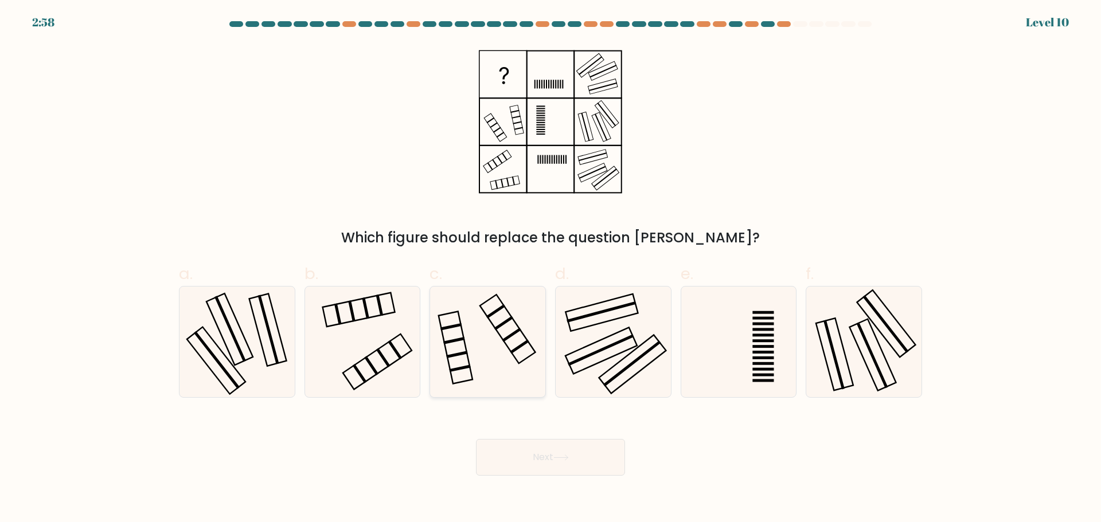
click at [434, 368] on icon at bounding box center [487, 342] width 111 height 111
click at [550, 269] on input "c." at bounding box center [550, 264] width 1 height 7
radio input "true"
click at [390, 362] on icon at bounding box center [362, 342] width 111 height 111
click at [550, 269] on input "b." at bounding box center [550, 264] width 1 height 7
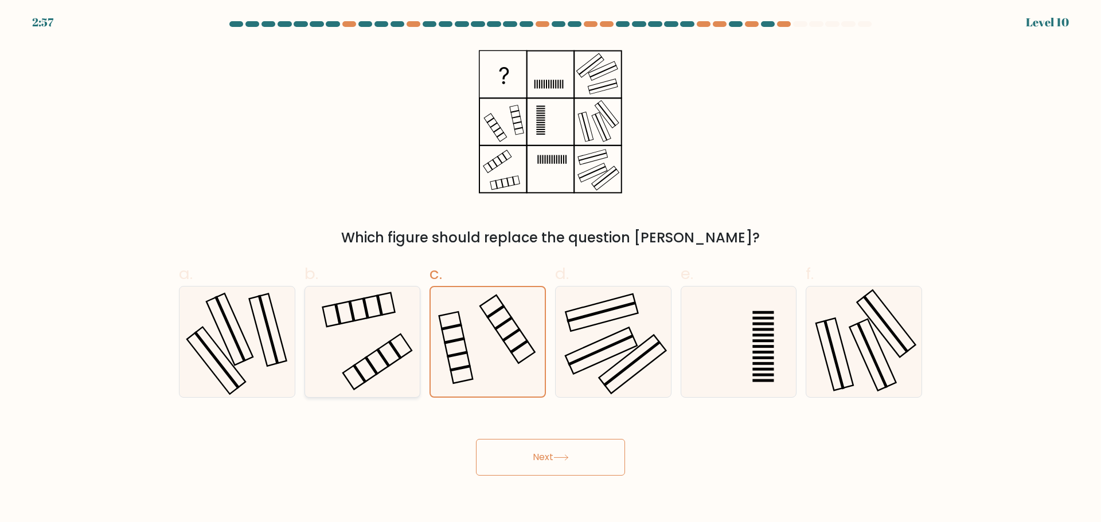
radio input "true"
click at [541, 448] on button "Next" at bounding box center [550, 457] width 149 height 37
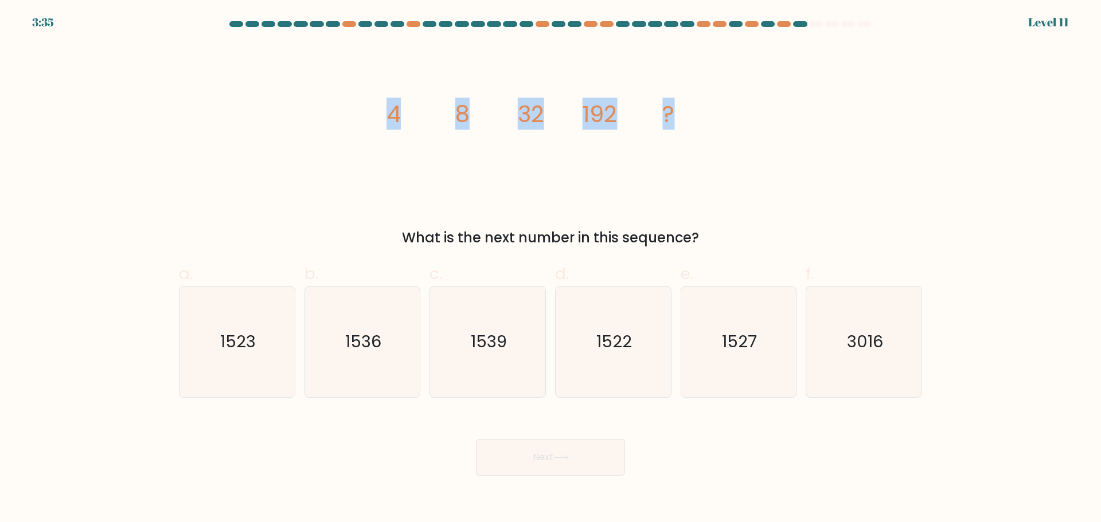
drag, startPoint x: 392, startPoint y: 117, endPoint x: 674, endPoint y: 116, distance: 282.0
click at [674, 116] on g "4 8 32 192 ?" at bounding box center [530, 114] width 288 height 32
copy g "4 8 32 192 ?"
drag, startPoint x: 357, startPoint y: 377, endPoint x: 393, endPoint y: 386, distance: 36.6
click at [357, 377] on icon "1536" at bounding box center [362, 342] width 111 height 111
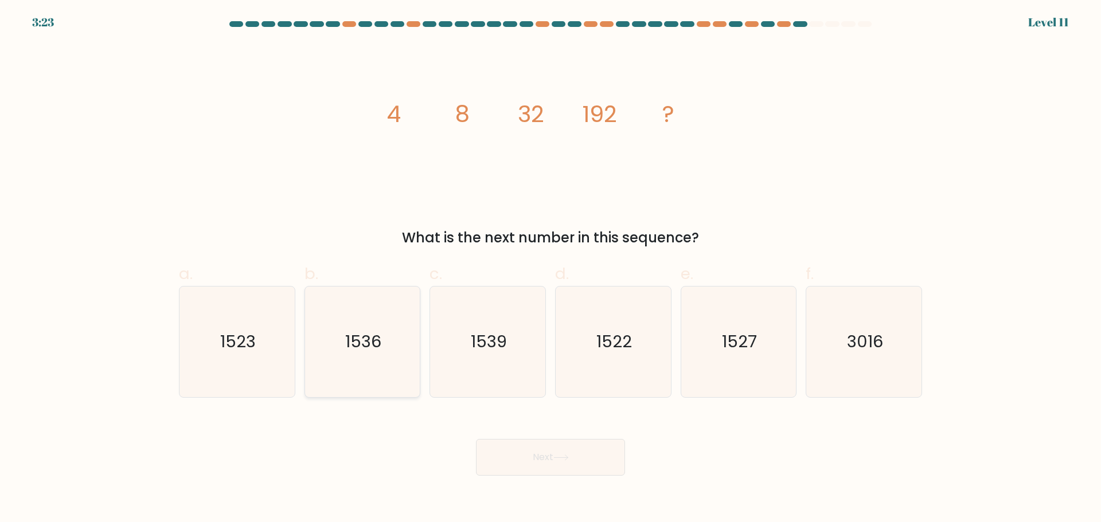
click at [550, 269] on input "b. 1536" at bounding box center [550, 264] width 1 height 7
radio input "true"
click at [575, 471] on button "Next" at bounding box center [550, 457] width 149 height 37
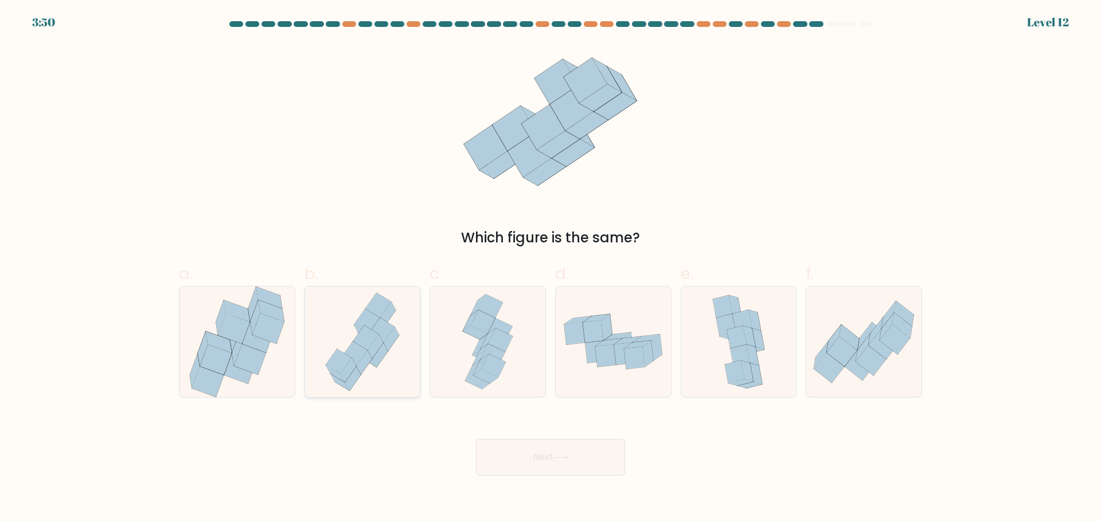
click at [391, 390] on icon at bounding box center [362, 342] width 89 height 111
click at [550, 269] on input "b." at bounding box center [550, 264] width 1 height 7
radio input "true"
click at [541, 453] on button "Next" at bounding box center [550, 457] width 149 height 37
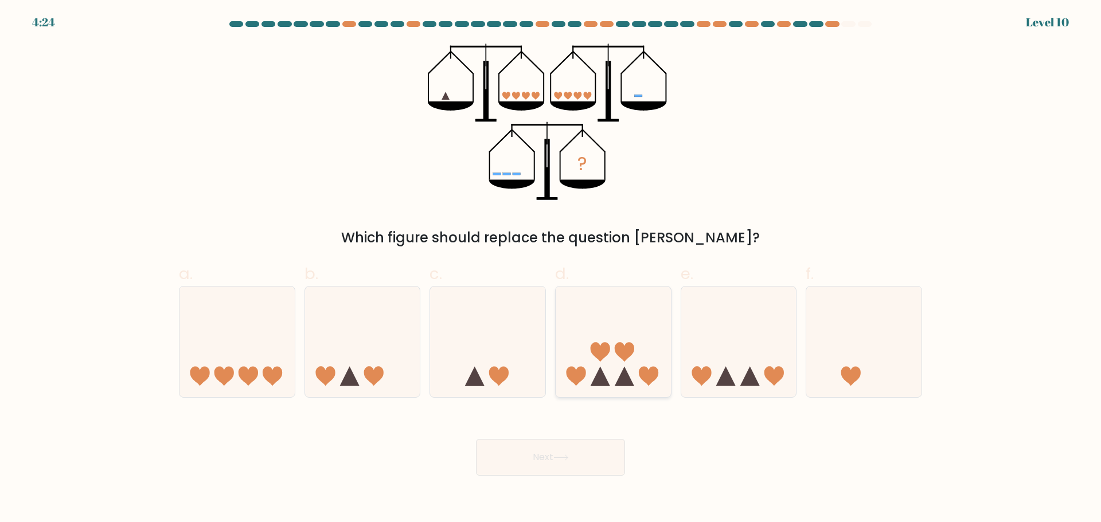
click at [600, 375] on icon at bounding box center [599, 376] width 19 height 19
click at [551, 269] on input "d." at bounding box center [550, 264] width 1 height 7
radio input "true"
click at [550, 461] on button "Next" at bounding box center [550, 457] width 149 height 37
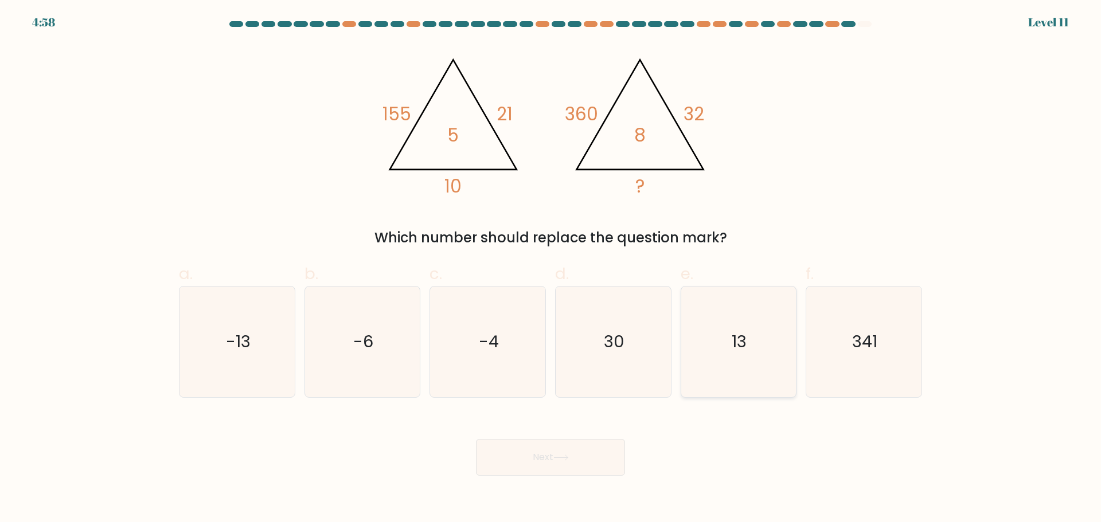
click at [723, 370] on icon "13" at bounding box center [738, 342] width 111 height 111
click at [551, 269] on input "e. 13" at bounding box center [550, 264] width 1 height 7
radio input "true"
click at [549, 467] on button "Next" at bounding box center [550, 457] width 149 height 37
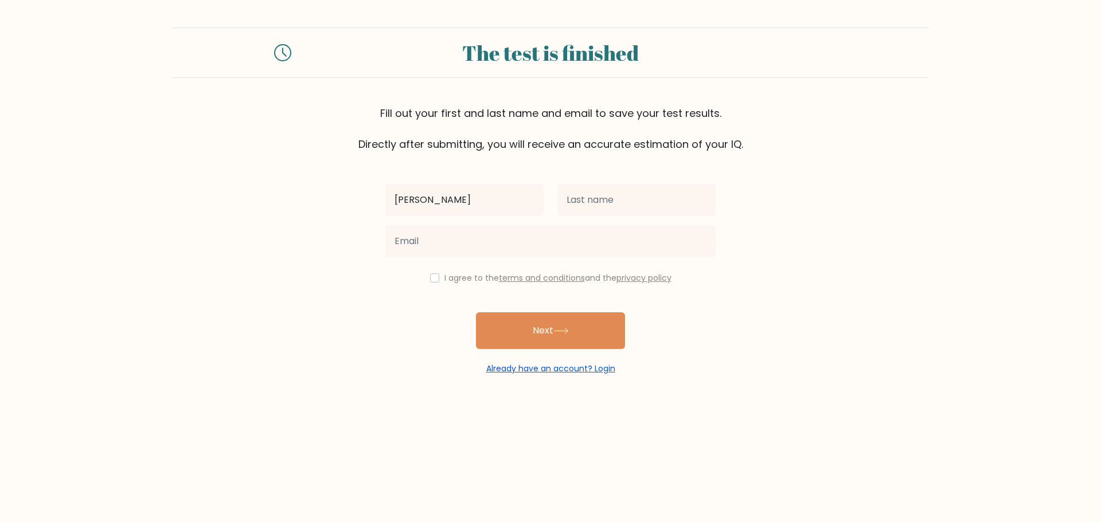
type input "[PERSON_NAME]"
type input "Sotillo"
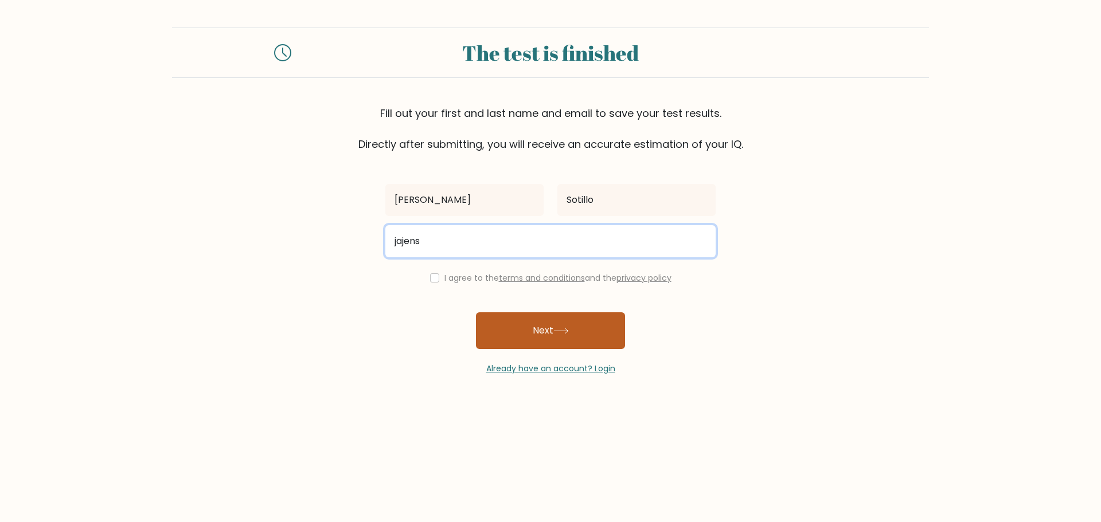
type input "jajensomsn89@gmail.com"
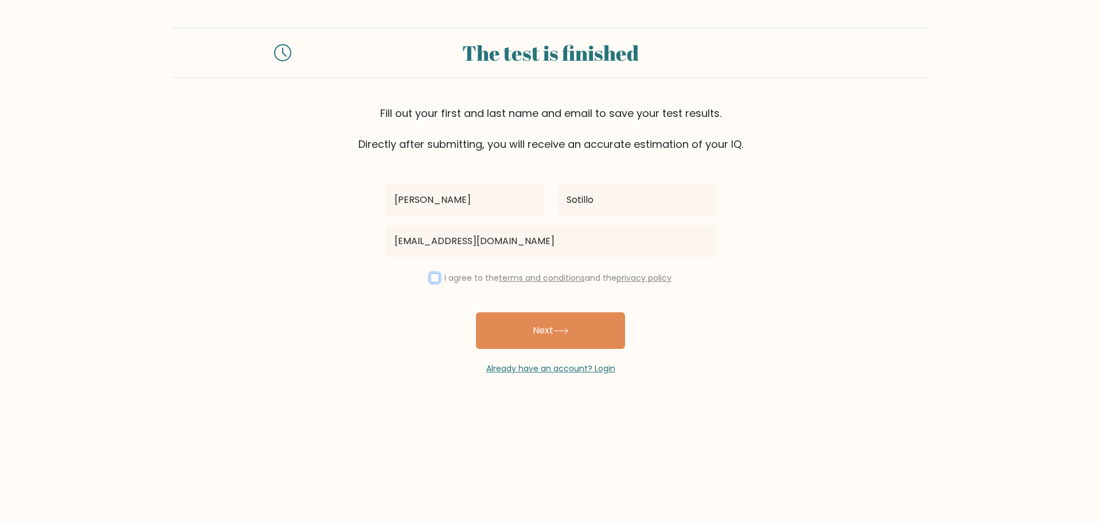
click at [435, 279] on input "checkbox" at bounding box center [434, 277] width 9 height 9
checkbox input "true"
click at [552, 333] on button "Next" at bounding box center [550, 330] width 149 height 37
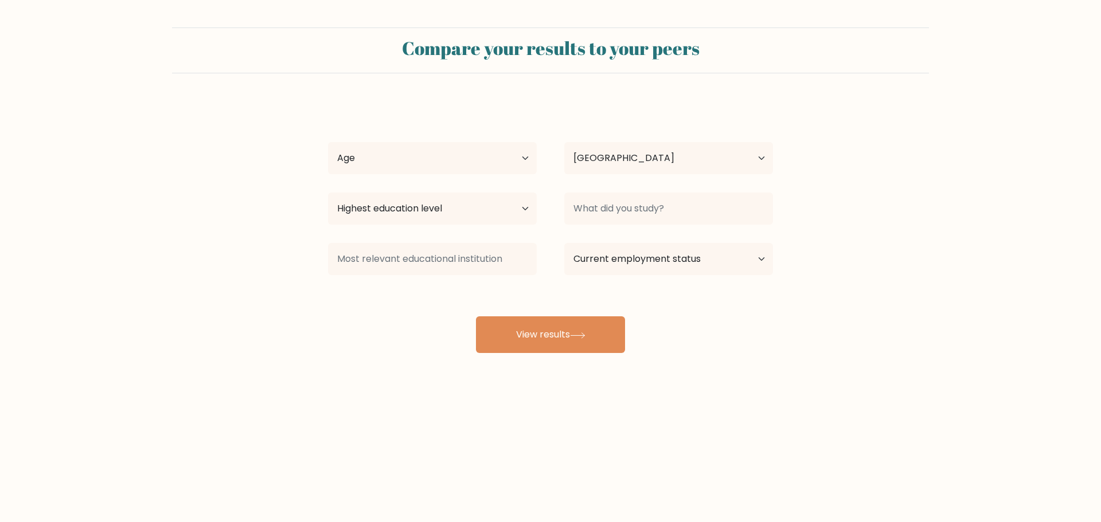
select select "AE"
click at [476, 158] on select "Age Under [DEMOGRAPHIC_DATA] [DEMOGRAPHIC_DATA] [DEMOGRAPHIC_DATA] [DEMOGRAPHIC…" at bounding box center [432, 158] width 209 height 32
select select "35_44"
click at [328, 142] on select "Age Under [DEMOGRAPHIC_DATA] [DEMOGRAPHIC_DATA] [DEMOGRAPHIC_DATA] [DEMOGRAPHIC…" at bounding box center [432, 158] width 209 height 32
click at [477, 214] on select "Highest education level No schooling Primary Lower Secondary Upper Secondary Oc…" at bounding box center [432, 209] width 209 height 32
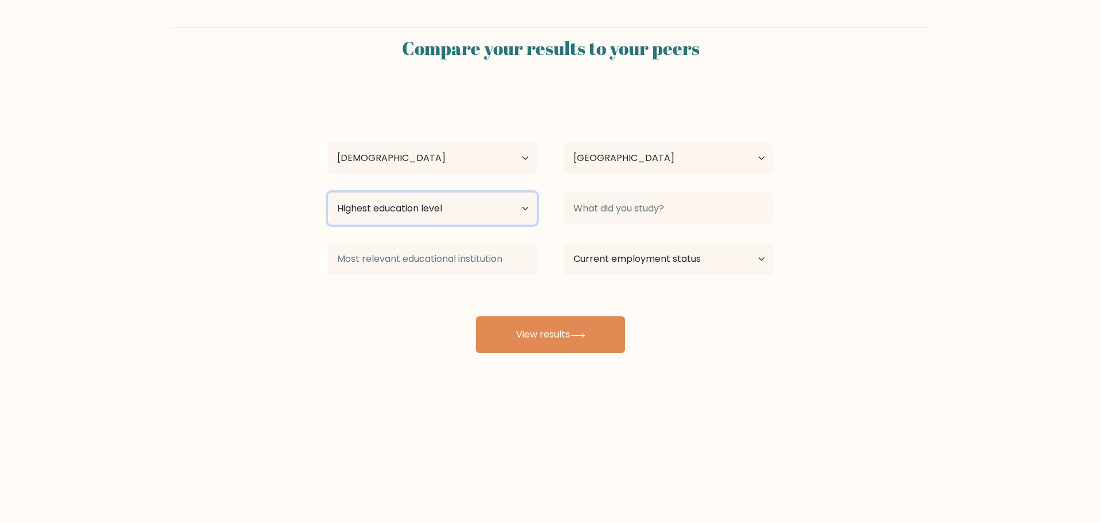
select select "bachelors_degree"
click at [328, 193] on select "Highest education level No schooling Primary Lower Secondary Upper Secondary Oc…" at bounding box center [432, 209] width 209 height 32
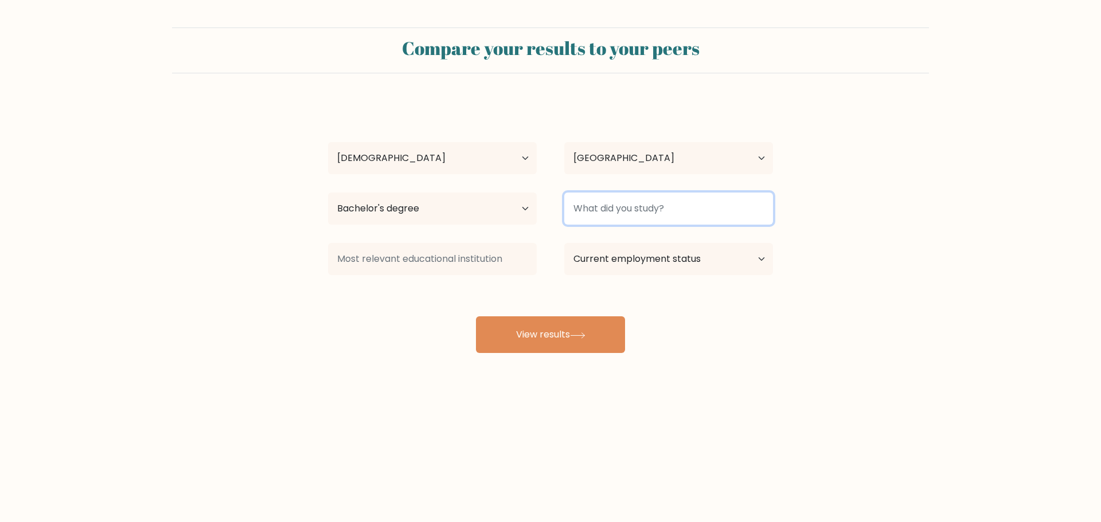
click at [598, 206] on input at bounding box center [668, 209] width 209 height 32
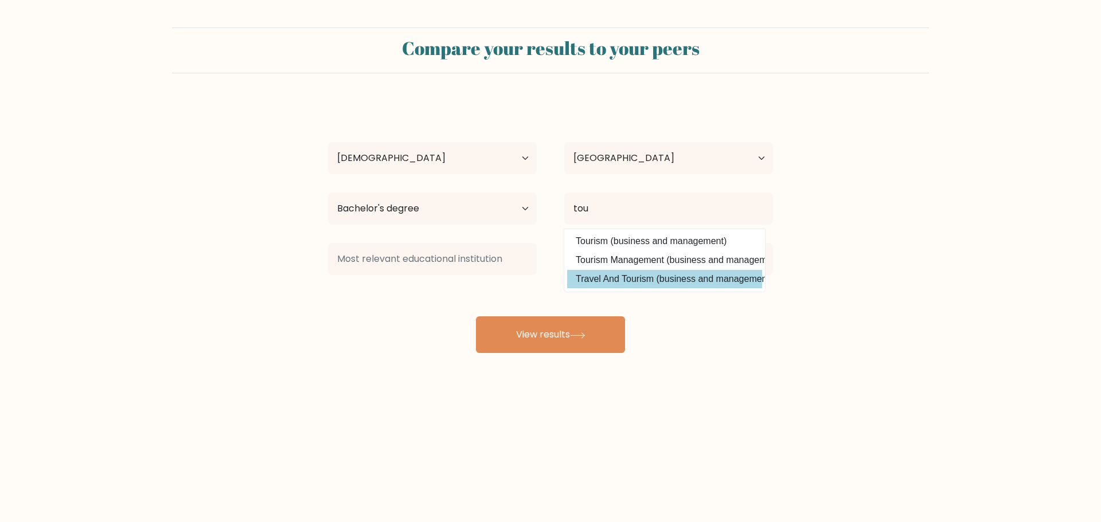
click at [628, 280] on option "Travel And Tourism (business and management)" at bounding box center [664, 279] width 195 height 18
type input "Travel And Tourism"
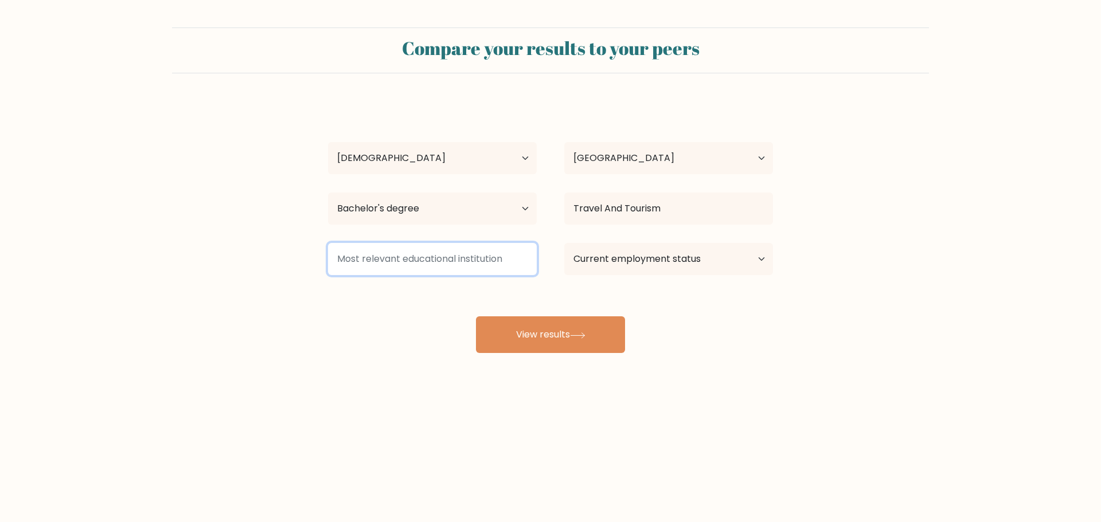
click at [394, 256] on input at bounding box center [432, 259] width 209 height 32
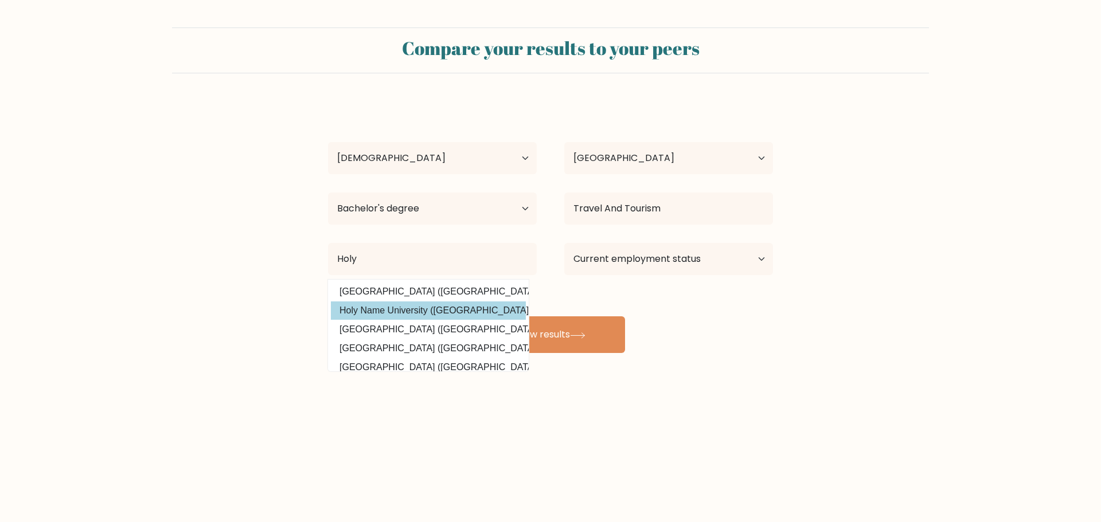
click at [394, 307] on option "Holy Name University ([GEOGRAPHIC_DATA])" at bounding box center [428, 311] width 195 height 18
type input "Holy Name University"
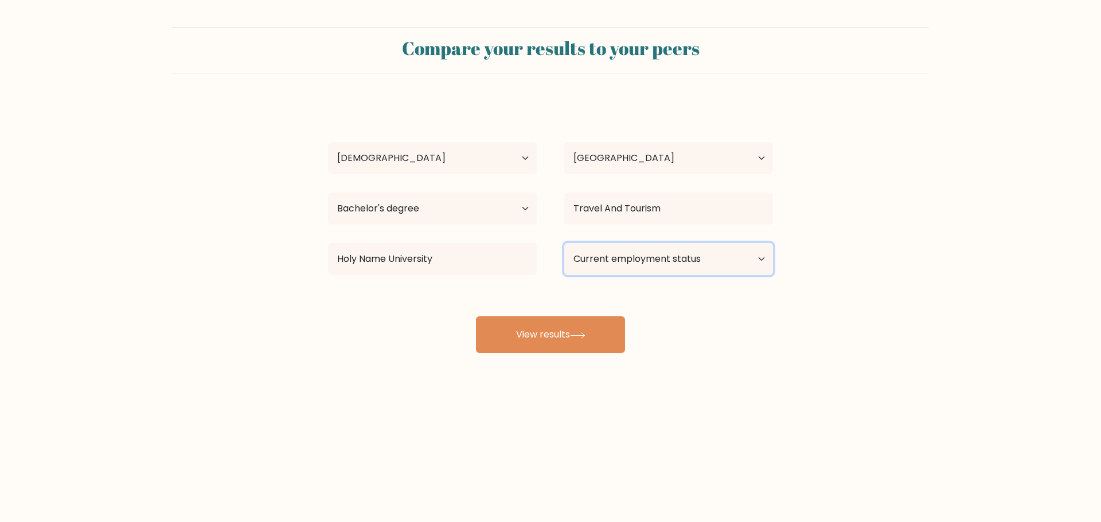
click at [602, 261] on select "Current employment status Employed Student Retired Other / prefer not to answer" at bounding box center [668, 259] width 209 height 32
select select "employed"
click at [564, 243] on select "Current employment status Employed Student Retired Other / prefer not to answer" at bounding box center [668, 259] width 209 height 32
click at [569, 339] on div "[PERSON_NAME] Age Under [DEMOGRAPHIC_DATA] [DEMOGRAPHIC_DATA] [DEMOGRAPHIC_DATA…" at bounding box center [550, 227] width 459 height 252
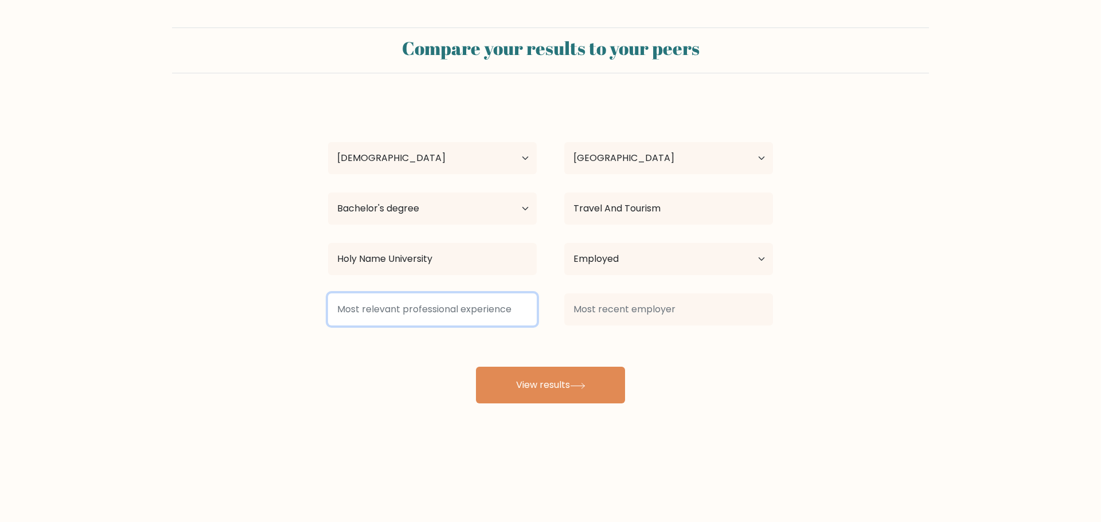
click at [452, 312] on input at bounding box center [432, 309] width 209 height 32
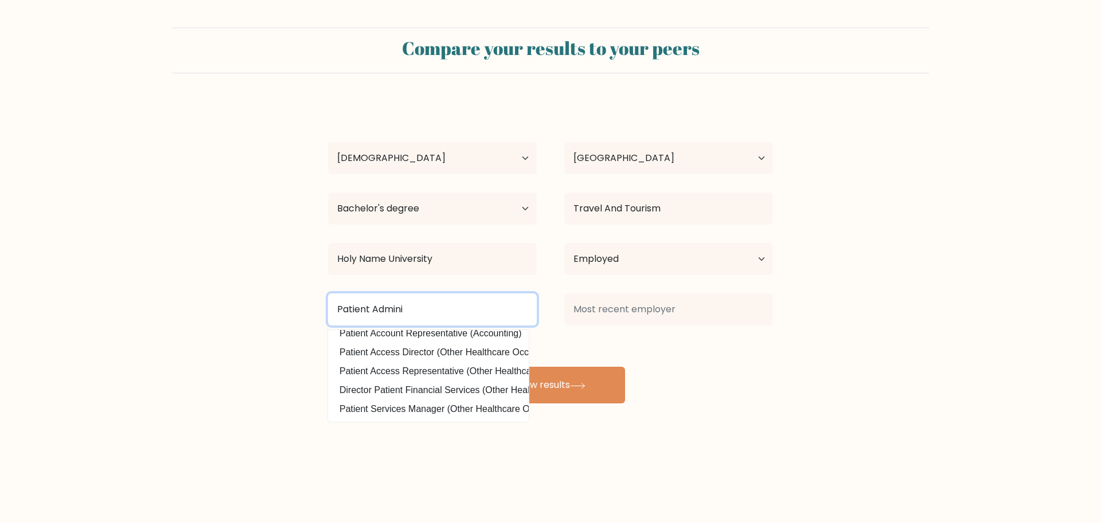
scroll to position [112, 0]
drag, startPoint x: 412, startPoint y: 310, endPoint x: 315, endPoint y: 306, distance: 96.4
click at [315, 306] on div "Patient Admini VP Patient (Office and Administrative Support) Patient Care Tech…" at bounding box center [432, 309] width 236 height 41
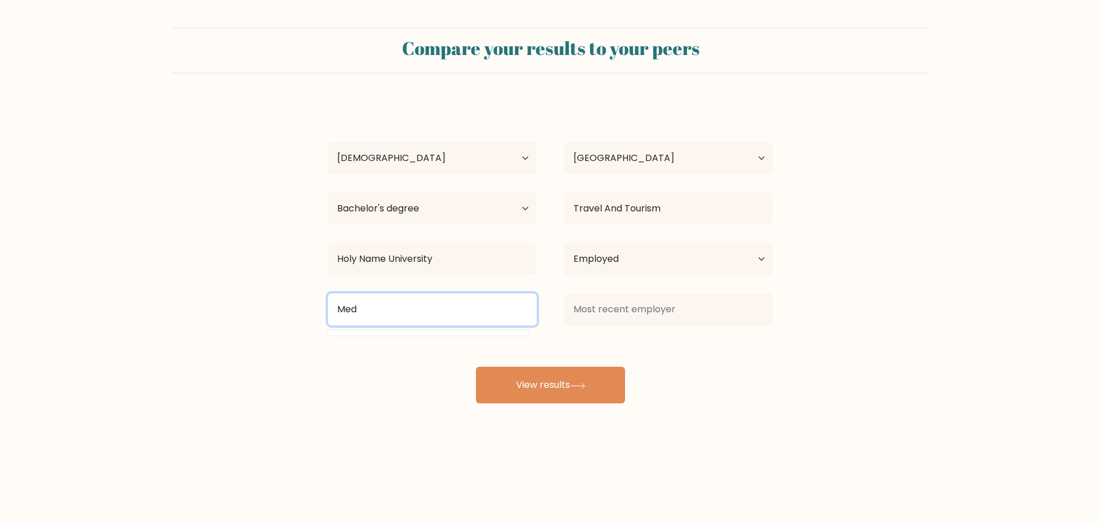
scroll to position [0, 0]
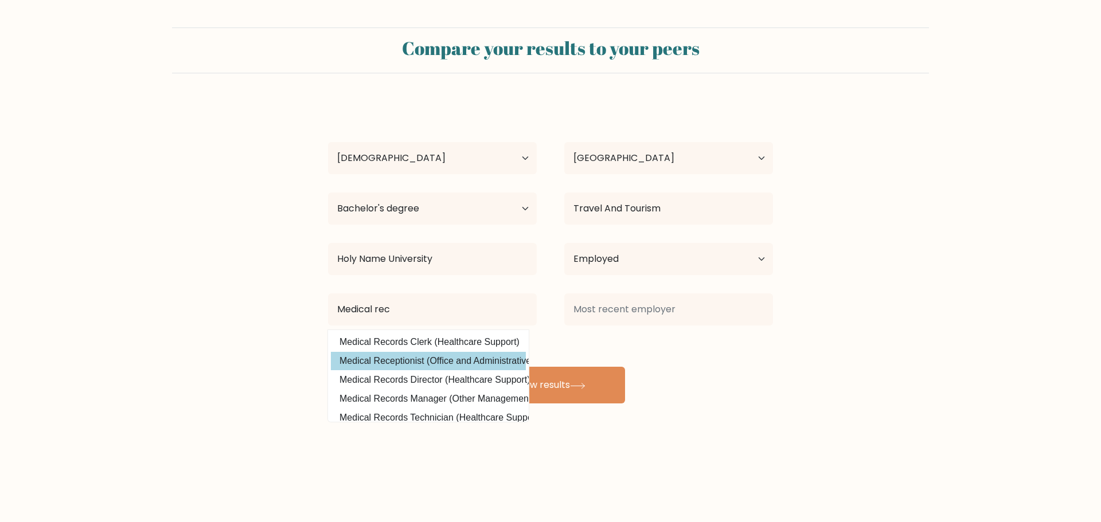
click at [383, 361] on div "[PERSON_NAME] Age Under [DEMOGRAPHIC_DATA] [DEMOGRAPHIC_DATA] [DEMOGRAPHIC_DATA…" at bounding box center [550, 252] width 459 height 303
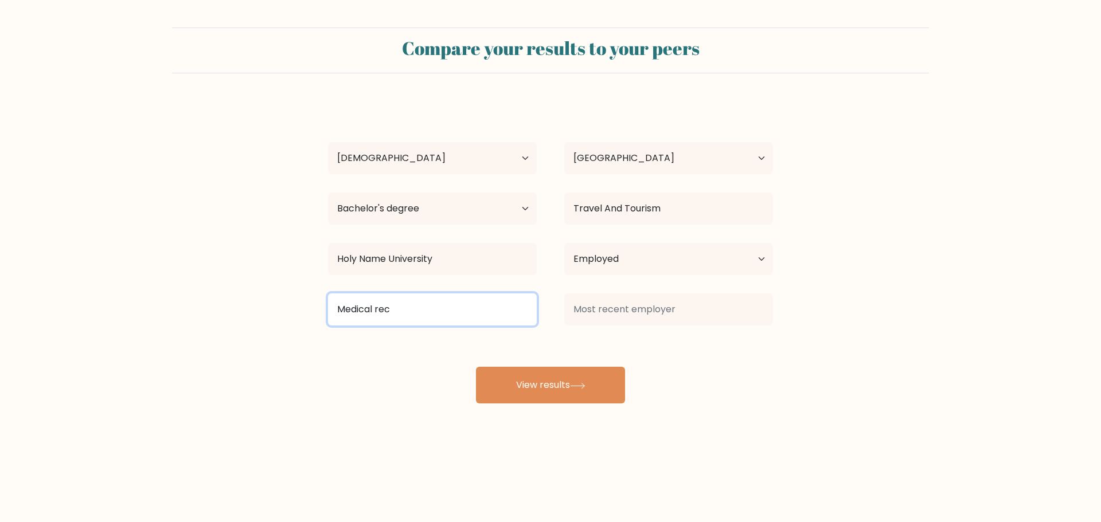
click at [431, 311] on input "Medical rec" at bounding box center [432, 309] width 209 height 32
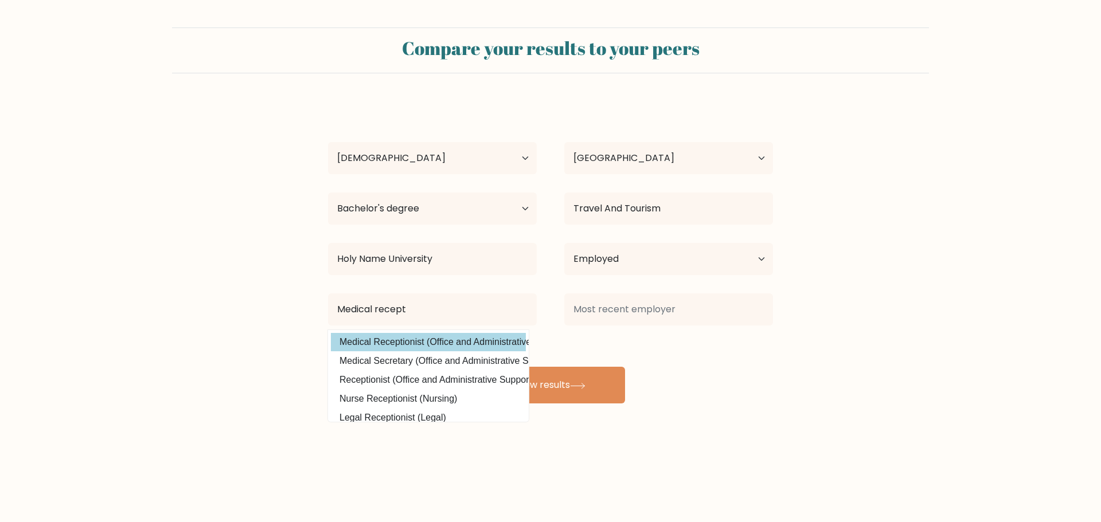
click at [421, 341] on option "Medical Receptionist (Office and Administrative Support)" at bounding box center [428, 342] width 195 height 18
type input "Medical Receptionist"
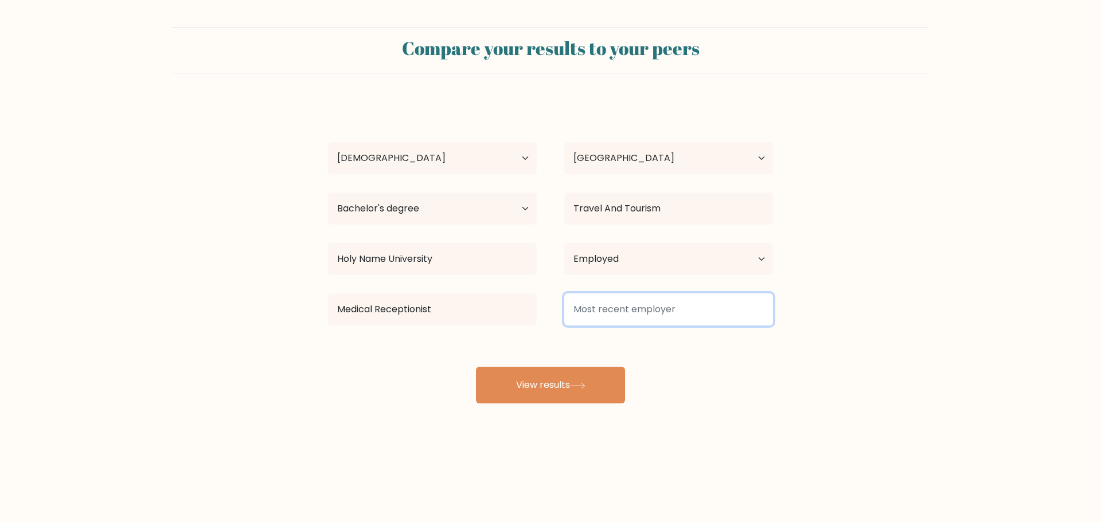
click at [619, 312] on input at bounding box center [668, 309] width 209 height 32
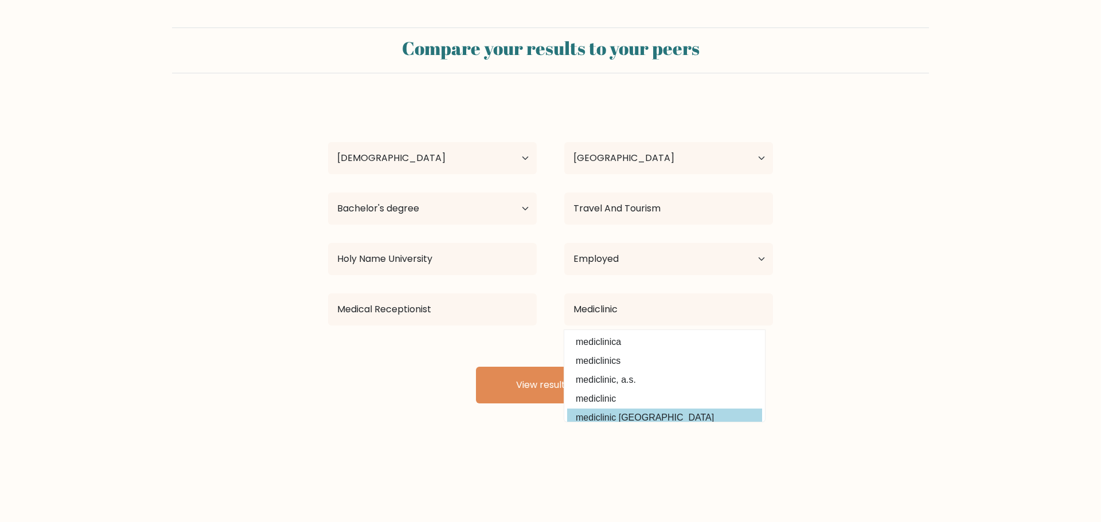
click at [675, 412] on option "mediclinic [GEOGRAPHIC_DATA]" at bounding box center [664, 418] width 195 height 18
type input "mediclinic [GEOGRAPHIC_DATA]"
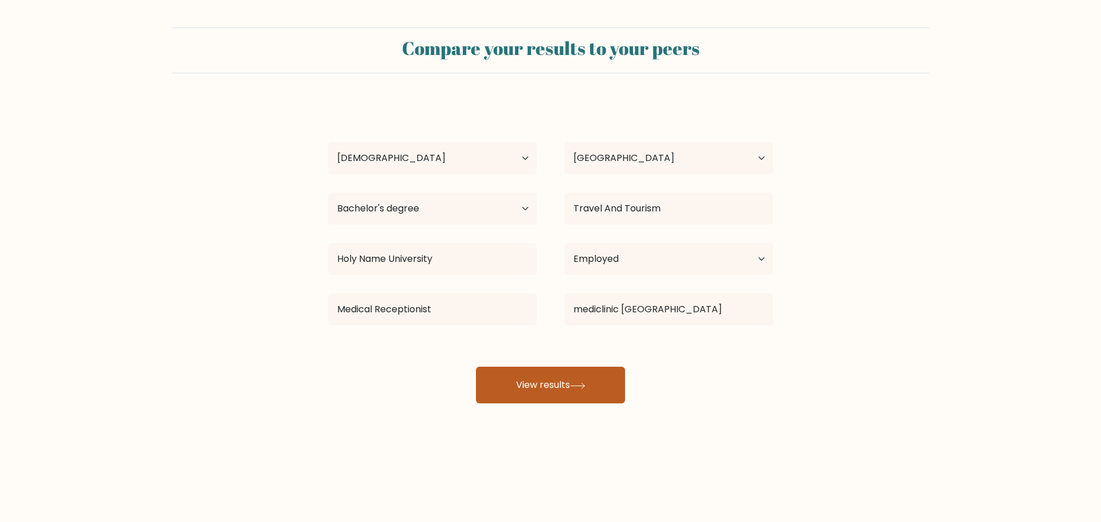
click at [525, 387] on button "View results" at bounding box center [550, 385] width 149 height 37
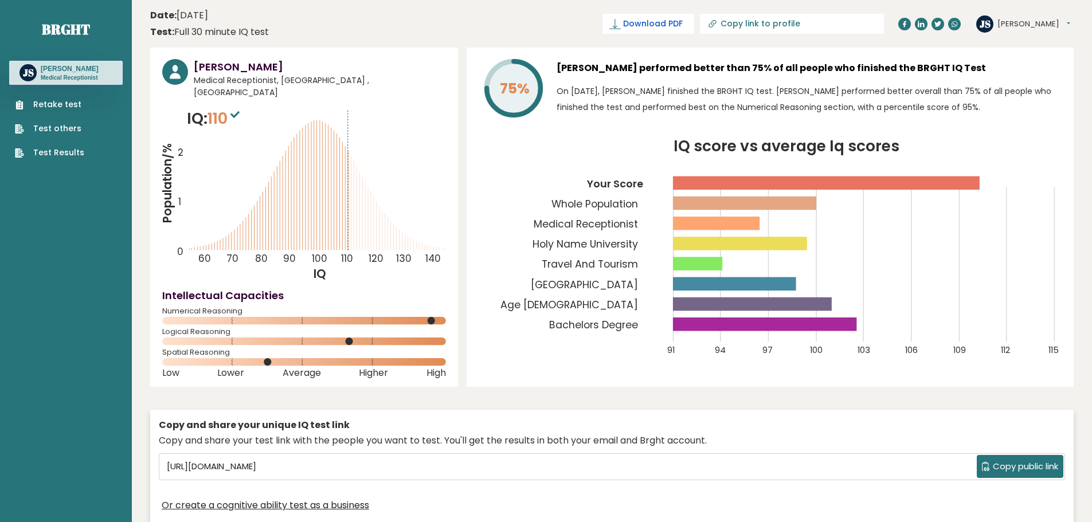
click at [683, 21] on span "Download PDF" at bounding box center [653, 24] width 60 height 12
click at [1009, 19] on button "[PERSON_NAME]" at bounding box center [1033, 23] width 73 height 11
click at [1073, 216] on div "75% [PERSON_NAME] performed better than 75% of all people who finished the BRGH…" at bounding box center [770, 217] width 607 height 339
